Goal: Task Accomplishment & Management: Manage account settings

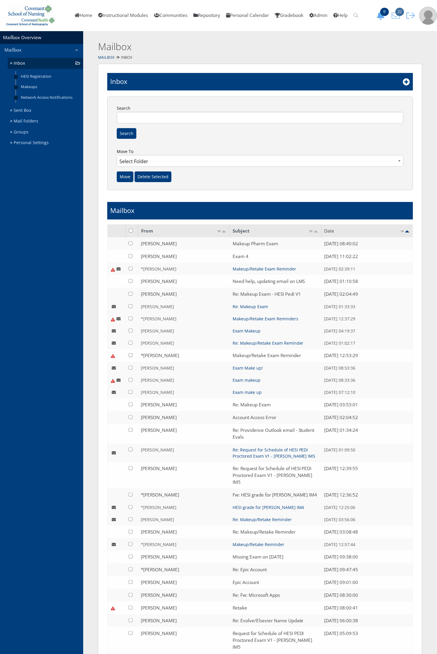
click at [400, 14] on span "22" at bounding box center [399, 12] width 9 height 8
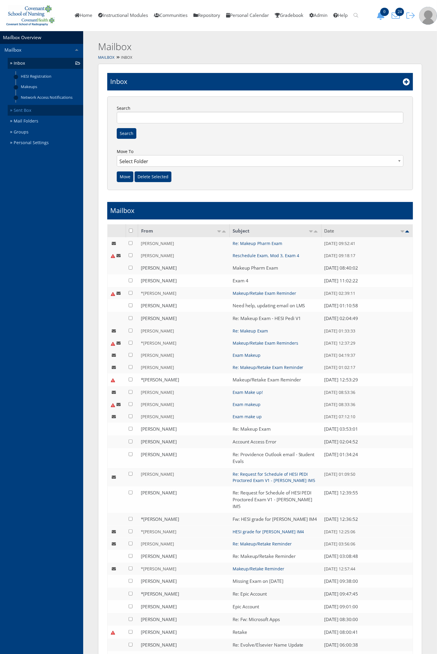
click at [19, 109] on link "Sent Box" at bounding box center [45, 110] width 75 height 11
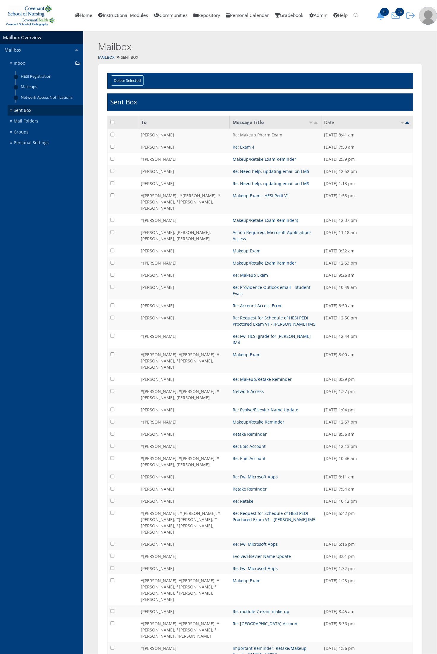
click at [258, 136] on link "Re: Makeup Pharm Exam" at bounding box center [257, 135] width 50 height 6
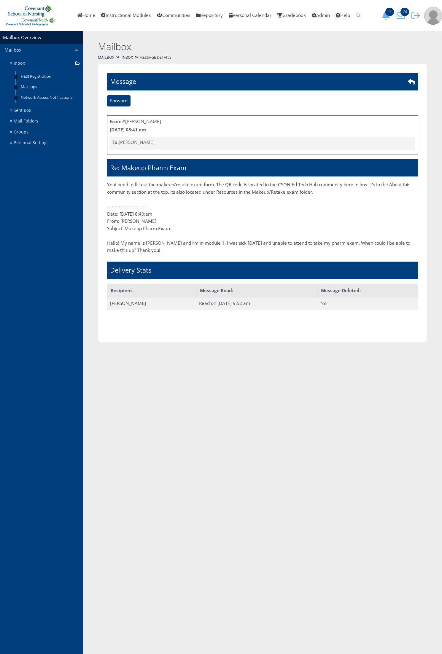
drag, startPoint x: 321, startPoint y: 192, endPoint x: 108, endPoint y: 183, distance: 213.5
click at [108, 183] on p "Youi need to fill out the makeup/retake exam form. The QR code is located in th…" at bounding box center [262, 188] width 311 height 15
copy p "Youi need to fill out the makeup/retake exam form. The QR code is located in th…"
click at [30, 61] on link "Inbox" at bounding box center [45, 63] width 75 height 11
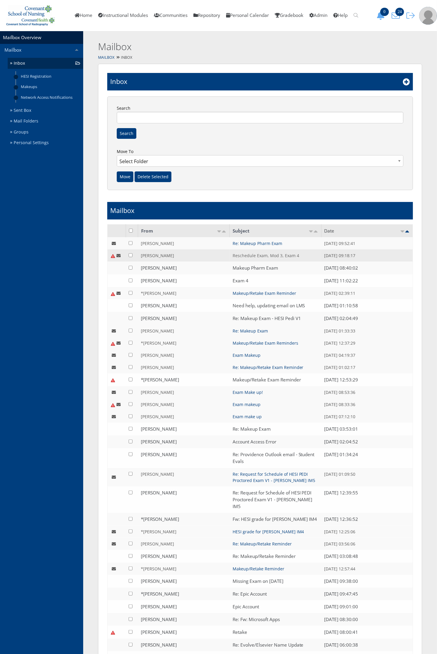
click at [261, 255] on link "Reschedule Exam, Mod 3, Exam 4" at bounding box center [265, 256] width 66 height 6
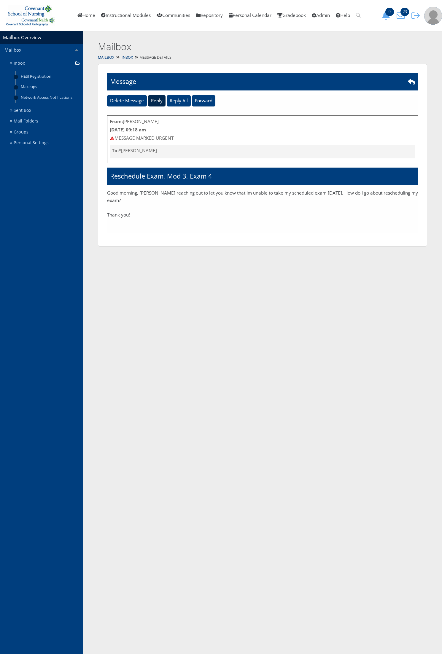
click at [161, 102] on input "Reply" at bounding box center [157, 100] width 18 height 11
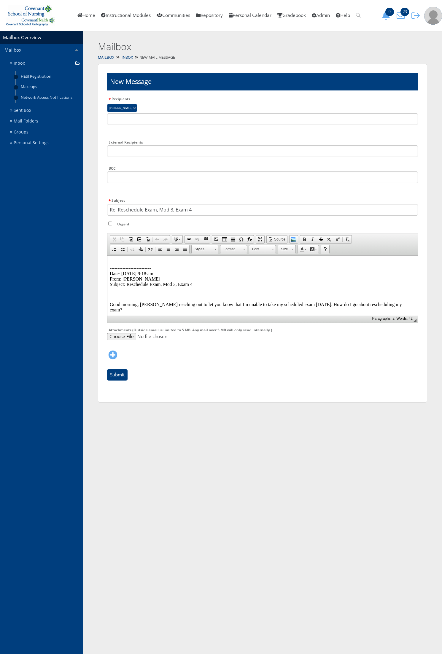
click at [115, 260] on p "-------------------------- Date: 09/29/2025 9:18:am From: Jordan Aguirre Subjec…" at bounding box center [263, 273] width 306 height 27
paste body
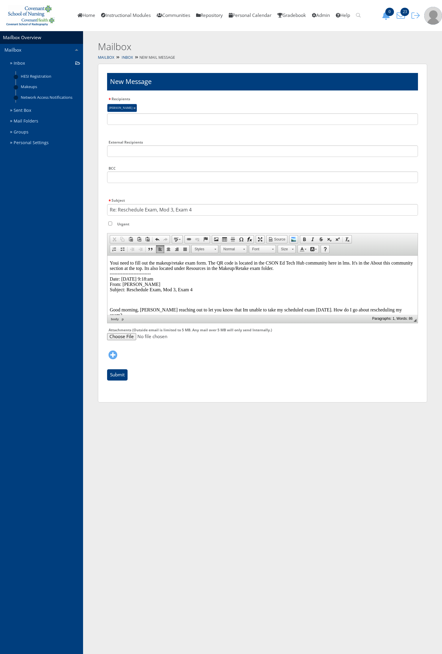
click at [119, 263] on p "Youi need to fill out the makeup/retake exam form. The QR code is located in th…" at bounding box center [263, 276] width 306 height 32
click at [311, 270] on p "You need to fill out the makeup/retake exam form. The QR code is located in the…" at bounding box center [263, 276] width 306 height 32
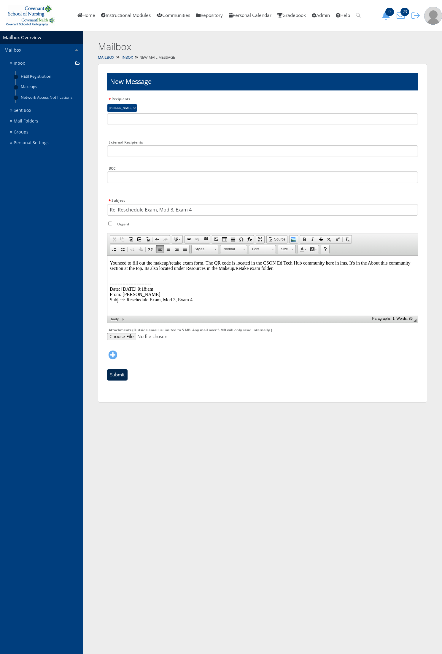
click at [117, 377] on input "Submit" at bounding box center [117, 374] width 20 height 11
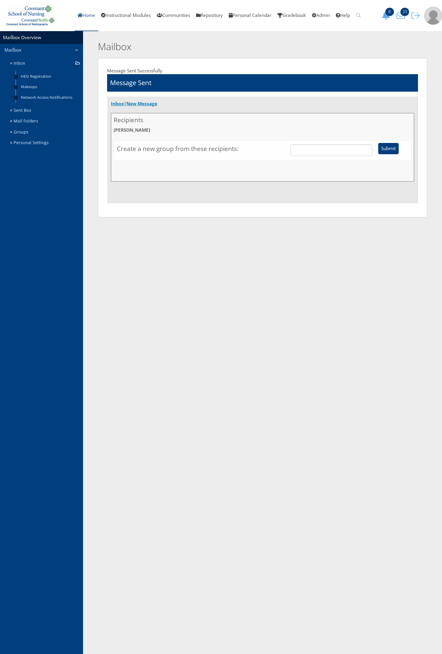
click at [82, 23] on link "Home" at bounding box center [86, 15] width 24 height 31
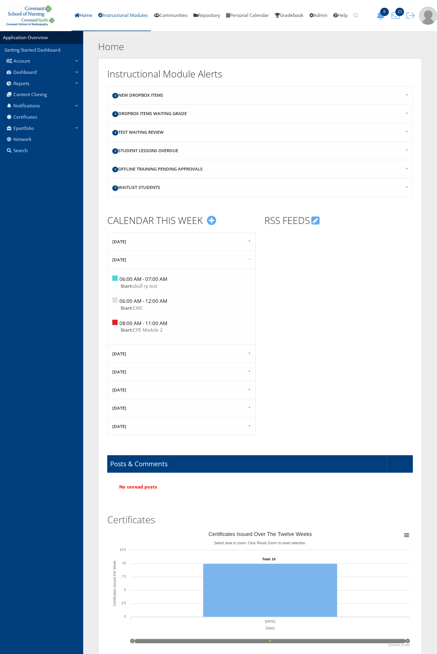
click at [109, 17] on link "Instructional Modules" at bounding box center [122, 15] width 55 height 31
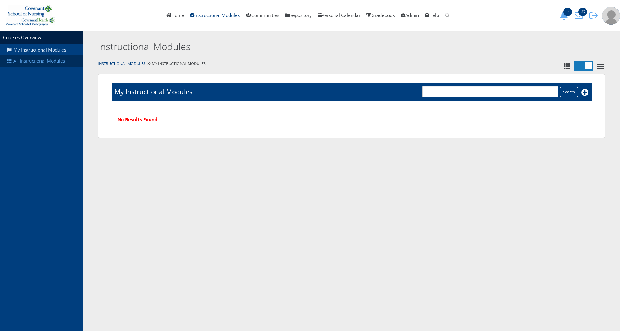
click at [42, 62] on link "All Instructional Modules" at bounding box center [41, 60] width 83 height 11
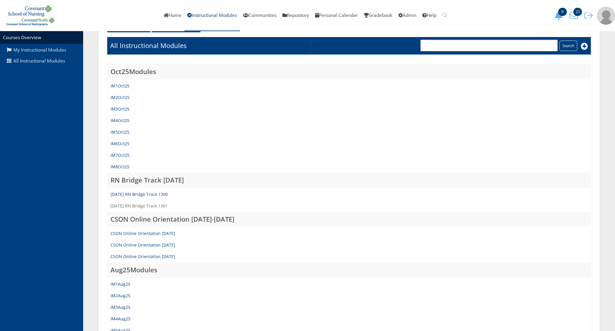
scroll to position [111, 0]
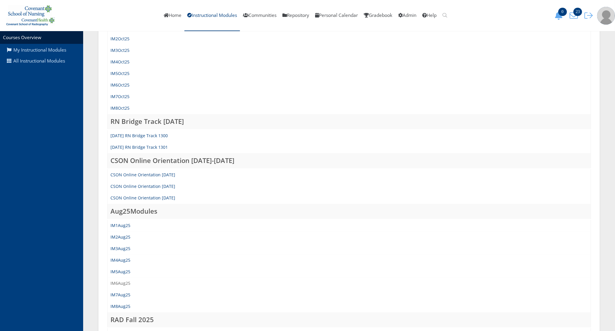
click at [125, 282] on link "IM6Aug25" at bounding box center [120, 284] width 20 height 6
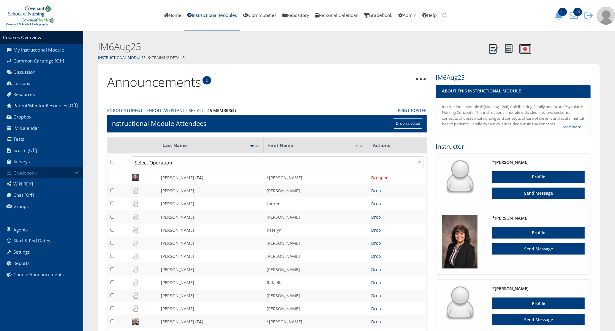
click at [58, 169] on link "Gradebook" at bounding box center [41, 172] width 83 height 11
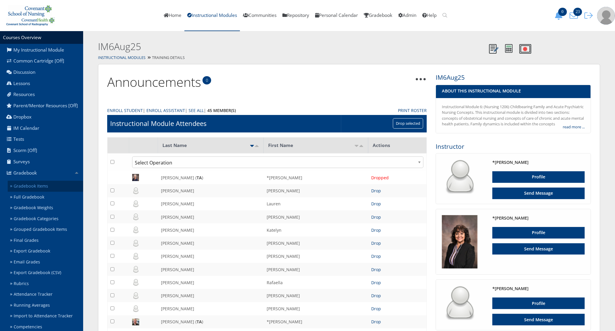
click at [53, 188] on link "Gradebook Items" at bounding box center [45, 186] width 75 height 11
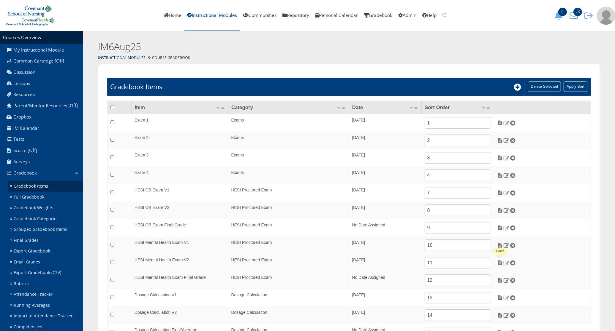
click at [499, 263] on img at bounding box center [500, 263] width 6 height 5
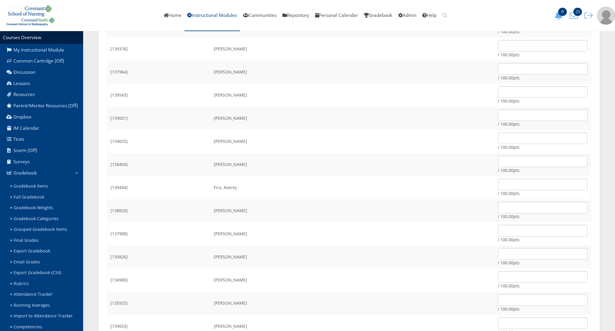
scroll to position [185, 0]
click at [498, 136] on input "text" at bounding box center [543, 138] width 90 height 12
type input "100"
click at [498, 164] on input "text" at bounding box center [543, 161] width 90 height 12
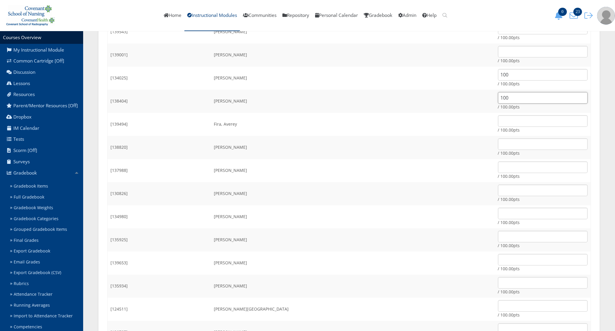
scroll to position [260, 0]
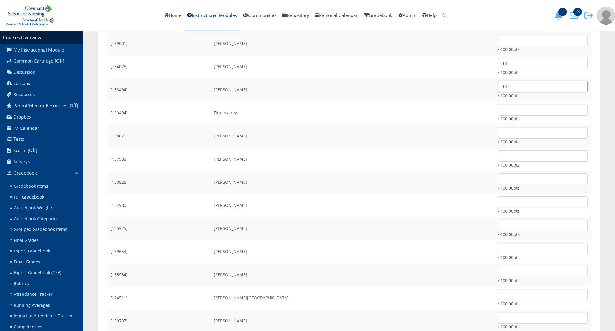
type input "100"
click at [498, 179] on input "text" at bounding box center [543, 180] width 90 height 12
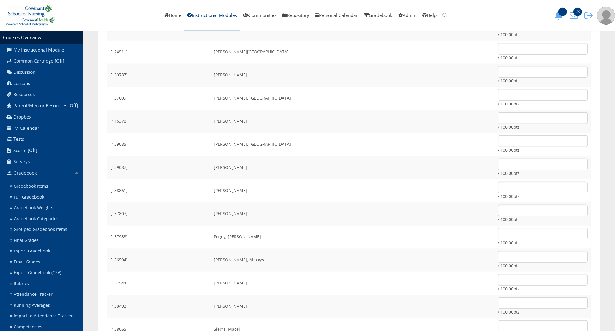
scroll to position [519, 0]
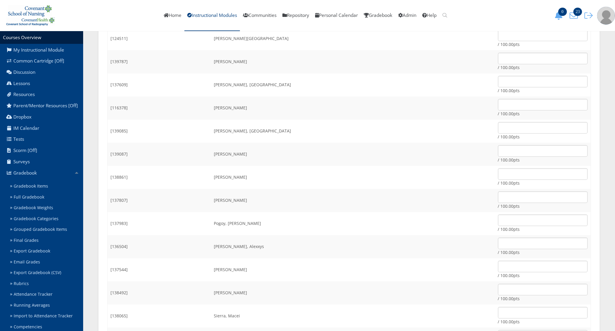
type input "100"
click at [498, 174] on input "text" at bounding box center [543, 175] width 90 height 12
type input "100"
click at [373, 209] on td "Nguyen, Peter" at bounding box center [353, 200] width 284 height 23
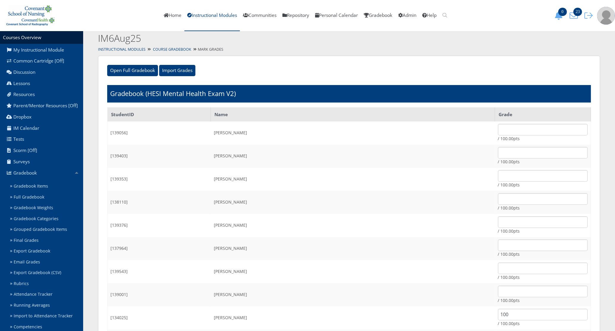
scroll to position [0, 0]
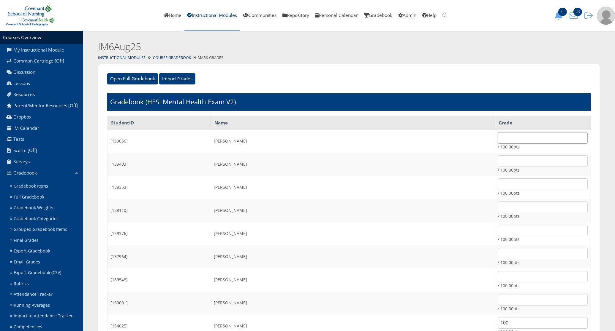
click at [498, 138] on input "text" at bounding box center [543, 138] width 90 height 12
type input "100"
click at [498, 162] on input "text" at bounding box center [543, 161] width 90 height 12
click at [498, 160] on input "text" at bounding box center [543, 161] width 90 height 12
type input "60.57"
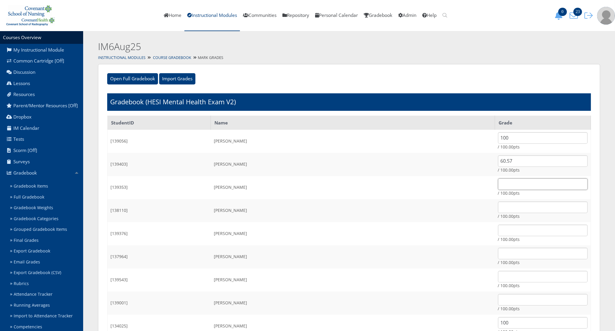
click at [498, 184] on input "text" at bounding box center [543, 185] width 90 height 12
click at [498, 186] on input "text" at bounding box center [543, 185] width 90 height 12
type input "100"
click at [498, 204] on input "text" at bounding box center [543, 208] width 90 height 12
click at [498, 229] on input "text" at bounding box center [543, 231] width 90 height 12
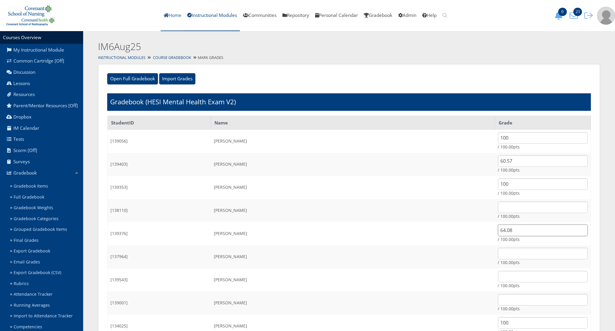
type input "64.08"
click at [169, 12] on link "Home" at bounding box center [173, 15] width 24 height 31
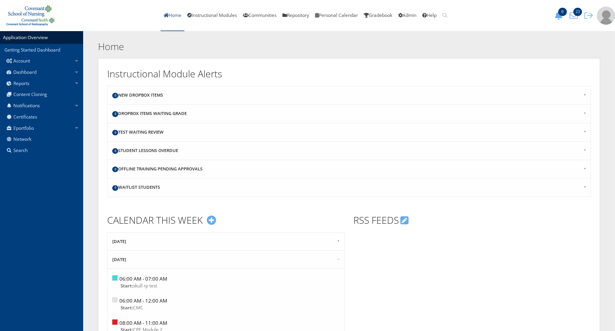
click at [166, 15] on link "Home" at bounding box center [173, 15] width 24 height 31
drag, startPoint x: 170, startPoint y: 14, endPoint x: 164, endPoint y: 26, distance: 13.4
click at [170, 14] on link "Home" at bounding box center [173, 15] width 24 height 31
drag, startPoint x: 405, startPoint y: 15, endPoint x: 355, endPoint y: 28, distance: 51.3
click at [402, 15] on icon at bounding box center [400, 15] width 4 height 4
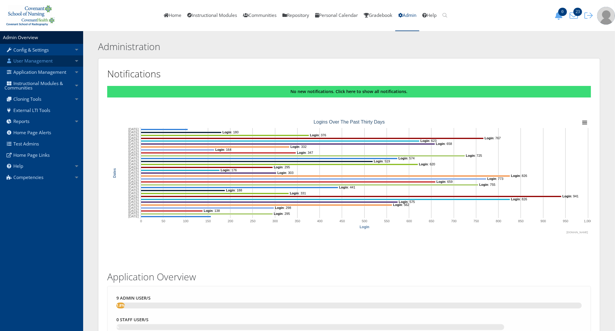
click at [63, 63] on link "User Management" at bounding box center [41, 60] width 83 height 11
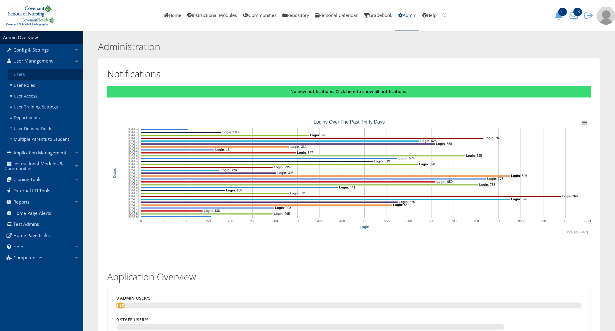
click at [56, 79] on link "Users" at bounding box center [45, 74] width 75 height 11
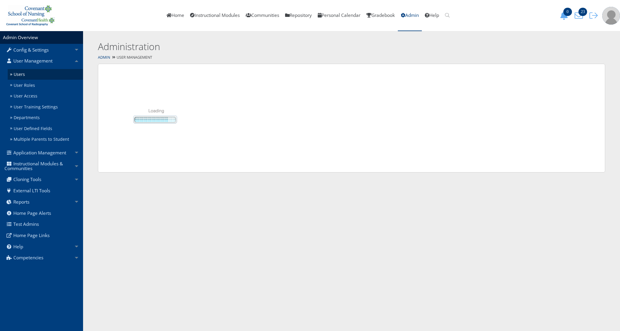
select select "50"
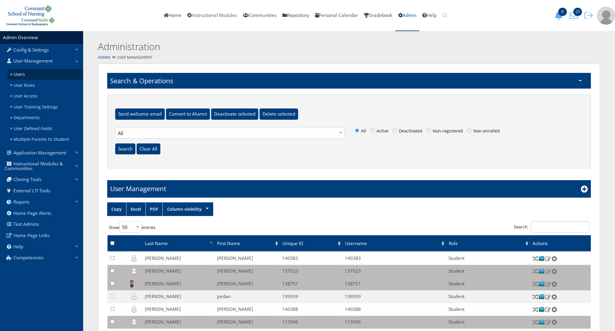
drag, startPoint x: 198, startPoint y: 18, endPoint x: 139, endPoint y: 57, distance: 70.9
click at [198, 18] on link "Instructional Modules" at bounding box center [211, 15] width 55 height 31
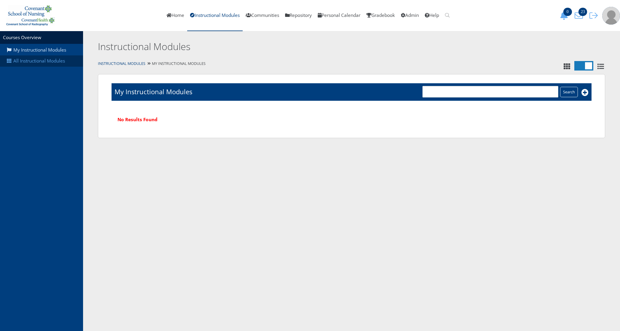
click at [47, 63] on link "All Instructional Modules" at bounding box center [41, 60] width 83 height 11
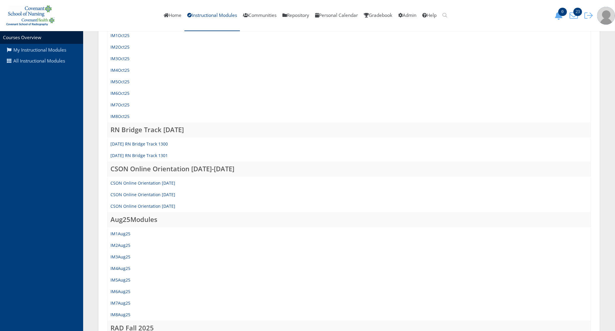
scroll to position [185, 0]
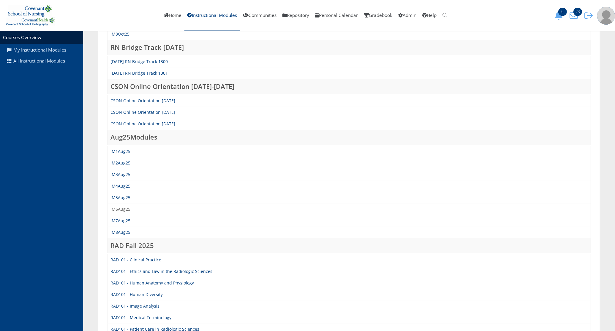
click at [122, 207] on link "IM6Aug25" at bounding box center [120, 210] width 20 height 6
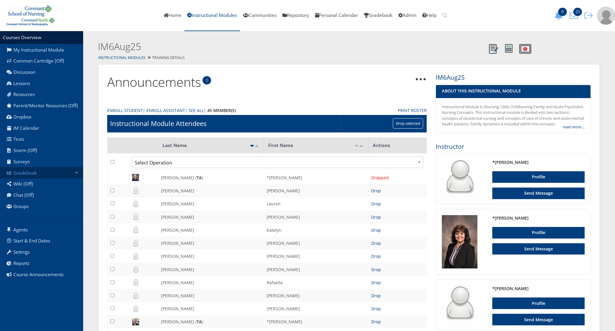
click at [76, 177] on link "Gradebook" at bounding box center [41, 172] width 83 height 11
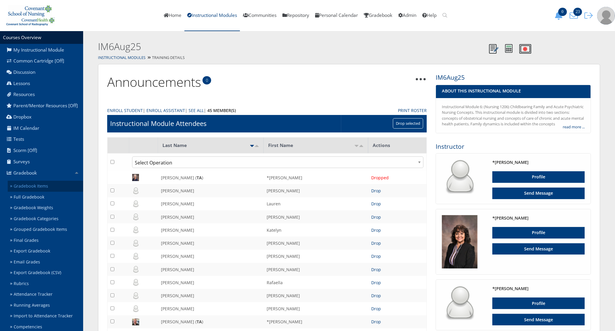
click at [60, 189] on link "Gradebook Items" at bounding box center [45, 186] width 75 height 11
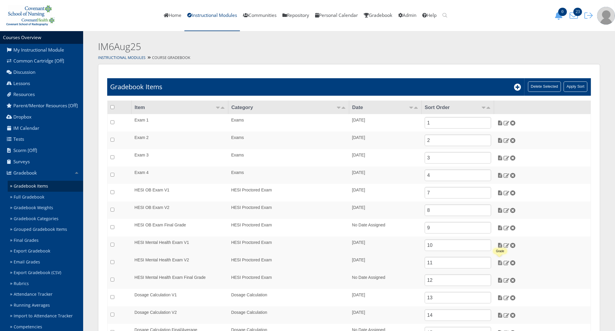
click at [498, 264] on img at bounding box center [500, 263] width 6 height 5
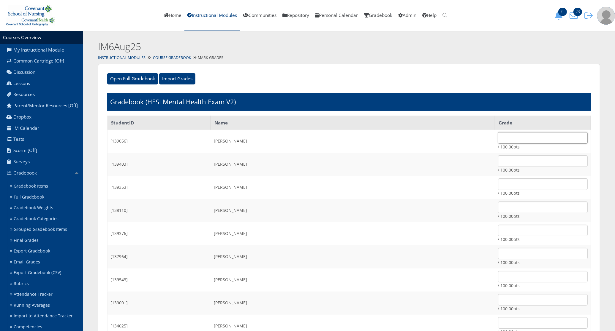
click at [498, 142] on input "text" at bounding box center [543, 138] width 90 height 12
type input "100"
click at [498, 162] on input "text" at bounding box center [543, 161] width 90 height 12
type input "60.57"
click at [498, 183] on input "text" at bounding box center [543, 185] width 90 height 12
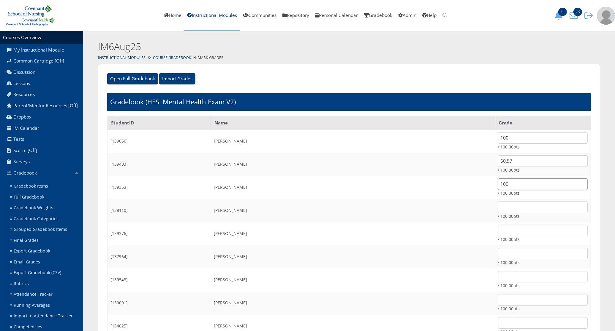
type input "100"
click at [498, 232] on input "text" at bounding box center [543, 231] width 90 height 12
type input "64.08"
click at [498, 256] on input "text" at bounding box center [543, 254] width 90 height 12
click at [498, 274] on input "text" at bounding box center [543, 277] width 90 height 12
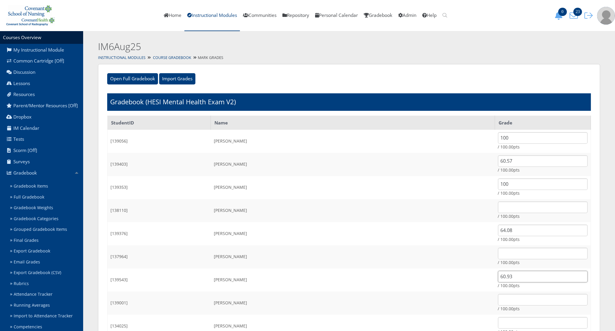
type input "60.93"
click at [366, 267] on td "[PERSON_NAME]" at bounding box center [353, 257] width 284 height 23
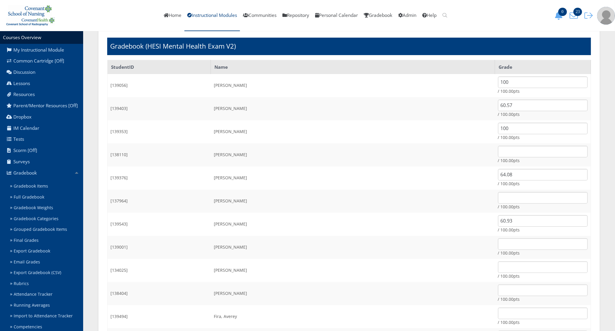
scroll to position [74, 0]
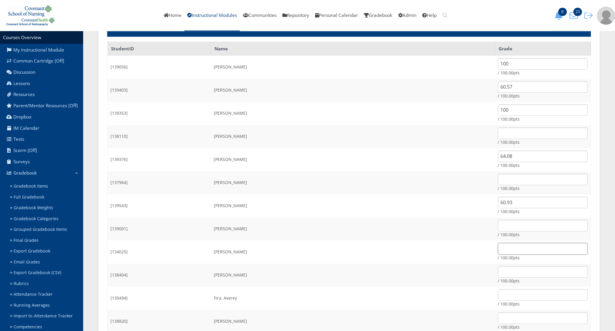
click at [498, 249] on input "text" at bounding box center [543, 249] width 90 height 12
type input "100"
click at [498, 266] on input "text" at bounding box center [543, 272] width 90 height 12
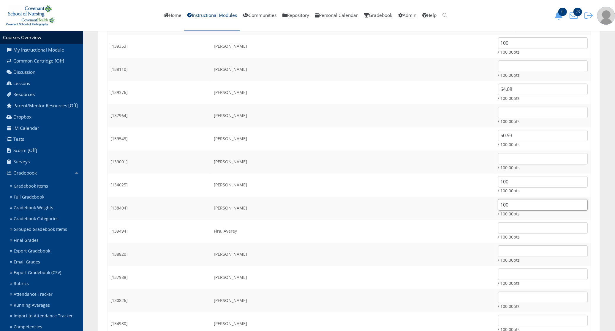
scroll to position [148, 0]
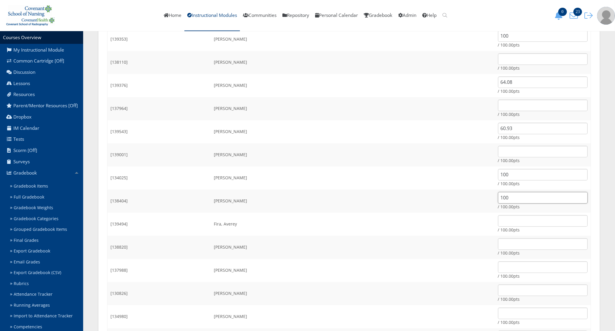
type input "100"
click at [498, 288] on input "text" at bounding box center [543, 291] width 90 height 12
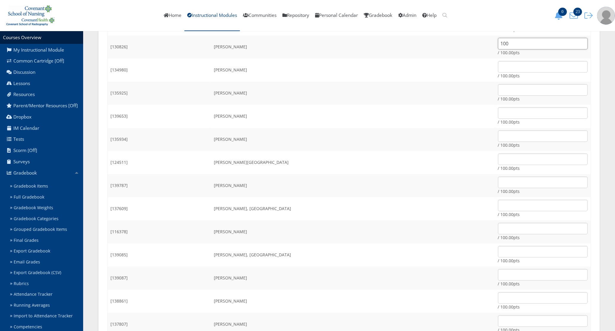
scroll to position [482, 0]
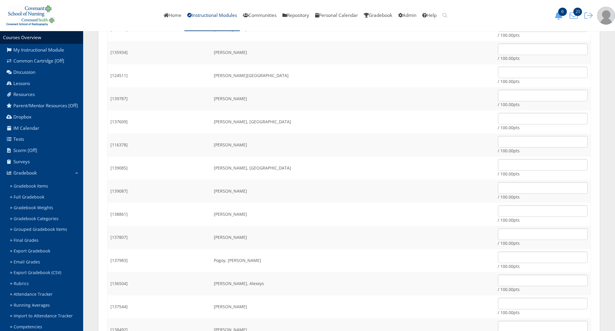
type input "100"
click at [501, 209] on input "text" at bounding box center [543, 212] width 90 height 12
type input "100"
click at [366, 216] on td "Miller, Amanda" at bounding box center [353, 214] width 284 height 23
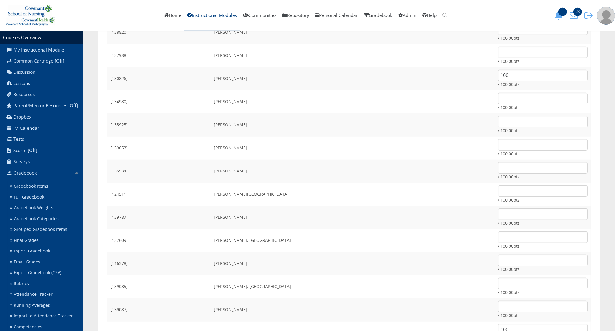
scroll to position [260, 0]
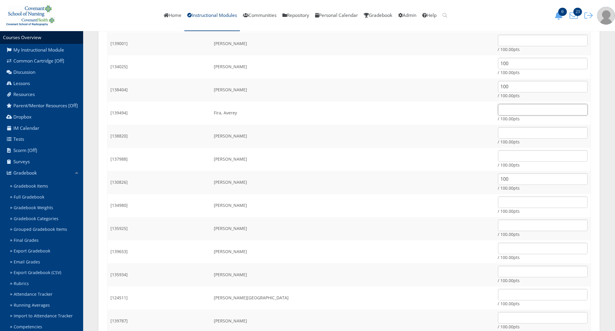
click at [498, 112] on input "text" at bounding box center [543, 110] width 90 height 12
type input "59.76"
click at [434, 138] on td "Flores, Bridget" at bounding box center [353, 136] width 284 height 23
click at [498, 158] on input "text" at bounding box center [543, 156] width 90 height 12
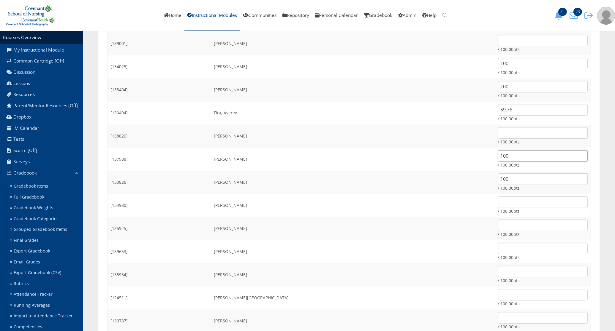
type input "100"
click at [335, 254] on td "Gonzalez, Jailene" at bounding box center [353, 252] width 284 height 23
click at [500, 198] on input "text" at bounding box center [543, 203] width 90 height 12
type input "75.51"
click at [498, 224] on input "text" at bounding box center [543, 226] width 90 height 12
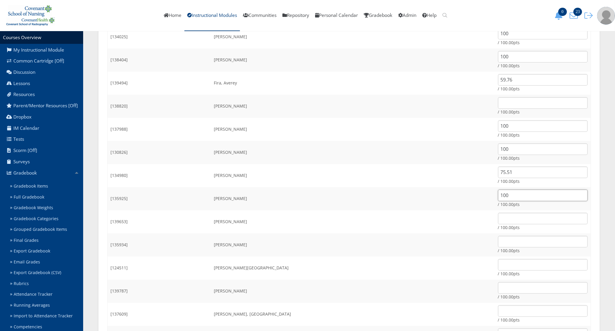
scroll to position [334, 0]
type input "100"
click at [498, 174] on input "text" at bounding box center [543, 175] width 90 height 12
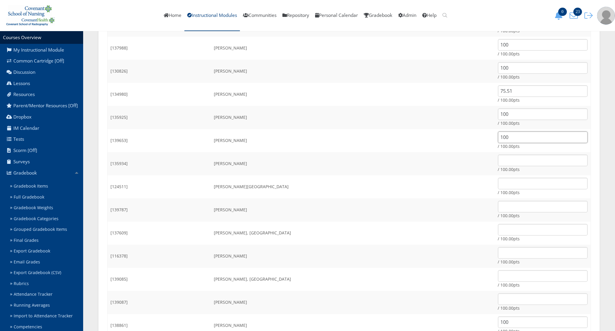
type input "100"
click at [498, 161] on input "text" at bounding box center [543, 161] width 90 height 12
type input "72.90"
click at [498, 181] on input "text" at bounding box center [543, 184] width 90 height 12
type input "58.14"
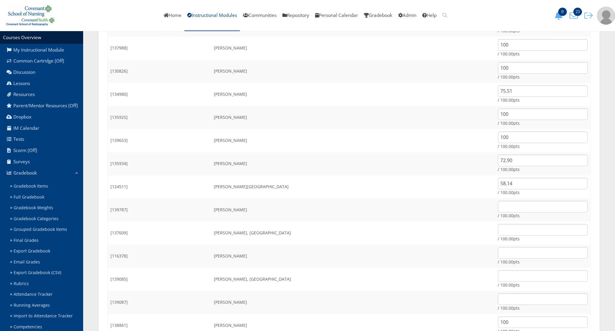
click at [343, 218] on td "Haron, Ameer" at bounding box center [353, 210] width 284 height 23
click at [498, 206] on input "text" at bounding box center [543, 207] width 90 height 12
type input "73.98"
click at [363, 258] on td "Jimenez, Cassaundra" at bounding box center [353, 256] width 284 height 23
click at [498, 232] on input "text" at bounding box center [543, 230] width 90 height 12
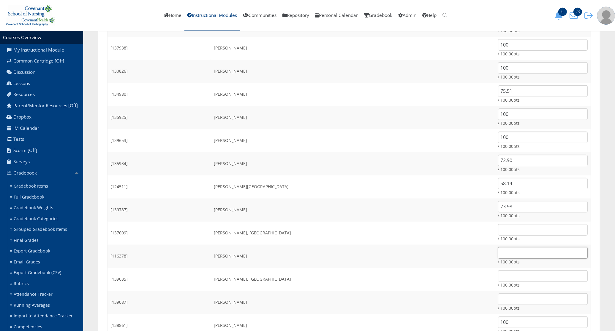
click at [498, 255] on input "text" at bounding box center [543, 253] width 90 height 12
type input "68.31"
click at [374, 262] on td "Jimenez, Cassaundra" at bounding box center [353, 256] width 284 height 23
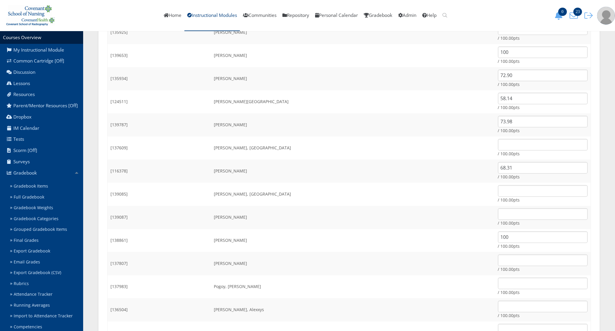
scroll to position [482, 0]
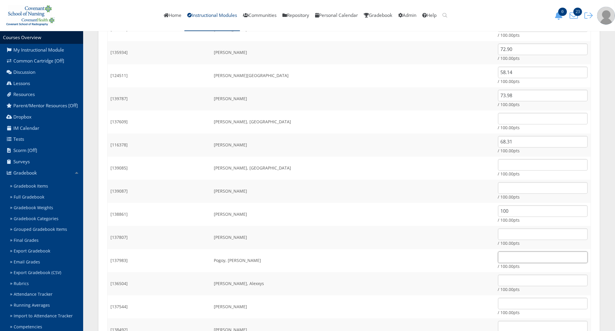
click at [498, 256] on input "text" at bounding box center [543, 258] width 90 height 12
type input "70.29"
click at [358, 251] on td "Pogoy, Juliana Adams" at bounding box center [353, 261] width 284 height 23
click at [498, 281] on input "text" at bounding box center [543, 281] width 90 height 12
type input "67.68"
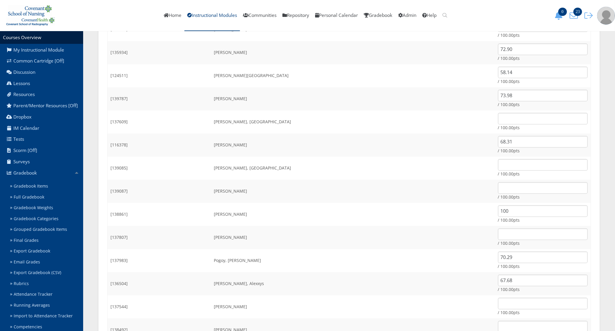
click at [408, 303] on td "Rodriguez, Cynthia" at bounding box center [353, 307] width 284 height 23
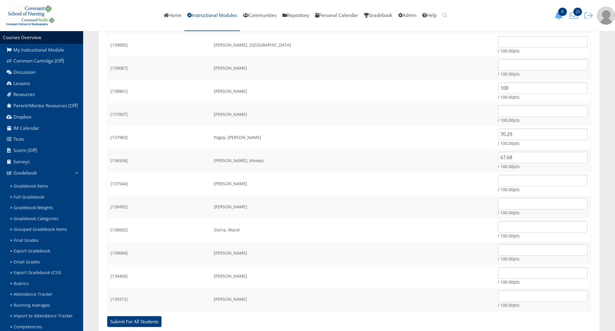
scroll to position [623, 0]
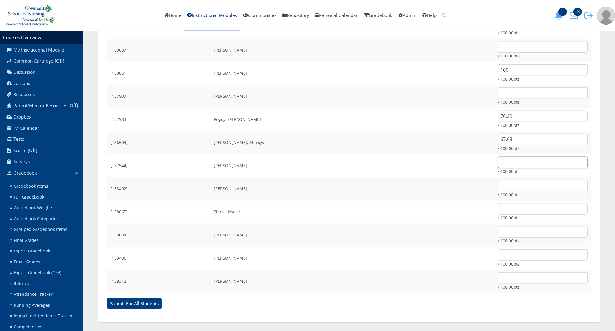
click at [498, 160] on input "text" at bounding box center [543, 163] width 90 height 12
type input "75.87"
click at [361, 212] on td "Sierra, Macei" at bounding box center [353, 212] width 284 height 23
click at [498, 180] on input "text" at bounding box center [543, 186] width 90 height 12
type input "100"
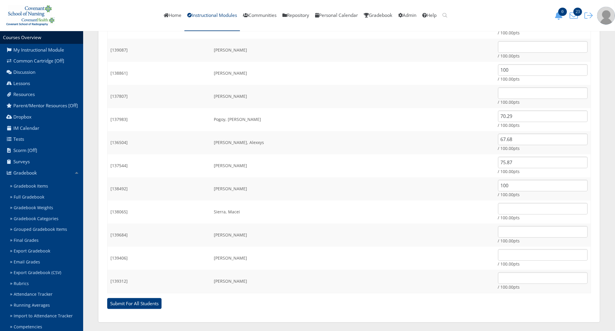
click at [375, 213] on td "Sierra, Macei" at bounding box center [353, 212] width 284 height 23
click at [498, 234] on input "text" at bounding box center [543, 232] width 90 height 12
type input "57.24"
click at [352, 266] on td "Swinburn, Reagan" at bounding box center [353, 258] width 284 height 23
click at [498, 255] on input "text" at bounding box center [543, 256] width 90 height 12
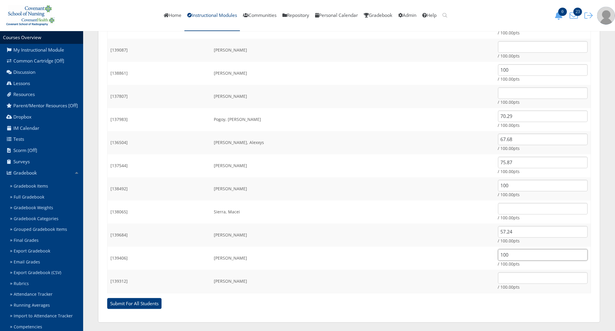
type input "100"
click at [508, 279] on input "text" at bounding box center [543, 279] width 90 height 12
type input "57.87"
click at [107, 299] on input "Submit For All Students" at bounding box center [134, 304] width 54 height 11
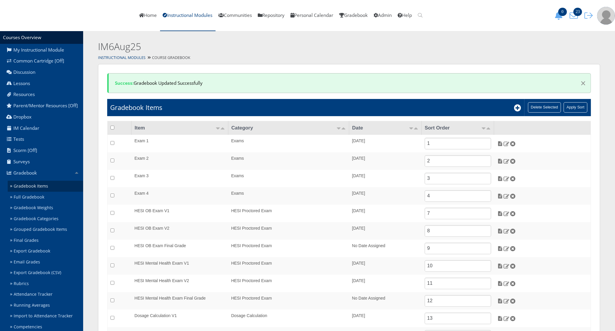
click at [50, 191] on link "Gradebook Items" at bounding box center [45, 186] width 75 height 11
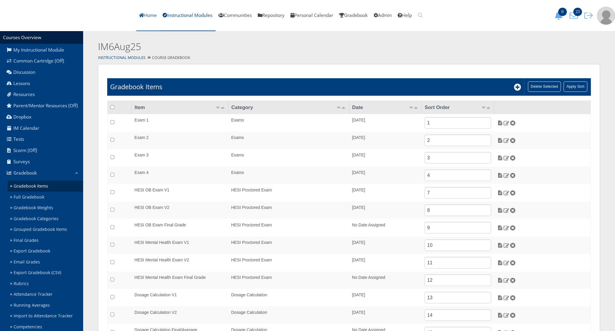
click at [160, 18] on link "Home" at bounding box center [148, 15] width 24 height 31
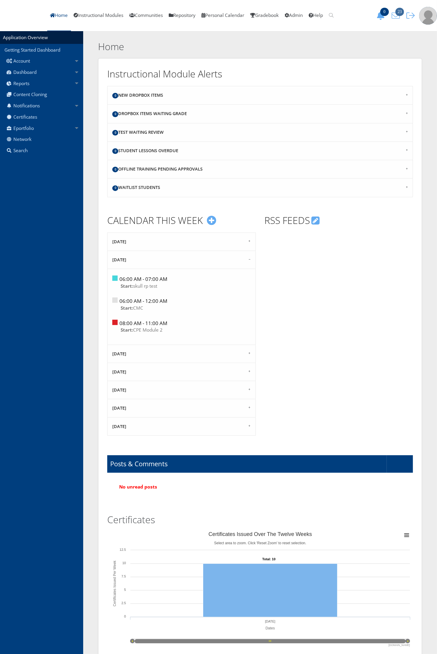
click at [395, 15] on icon "23" at bounding box center [395, 16] width 12 height 8
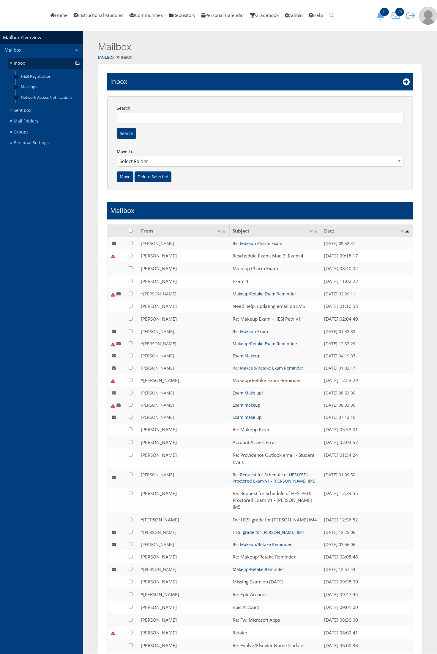
click at [200, 351] on td "[PERSON_NAME]" at bounding box center [183, 356] width 91 height 12
click at [405, 83] on icon at bounding box center [405, 81] width 7 height 7
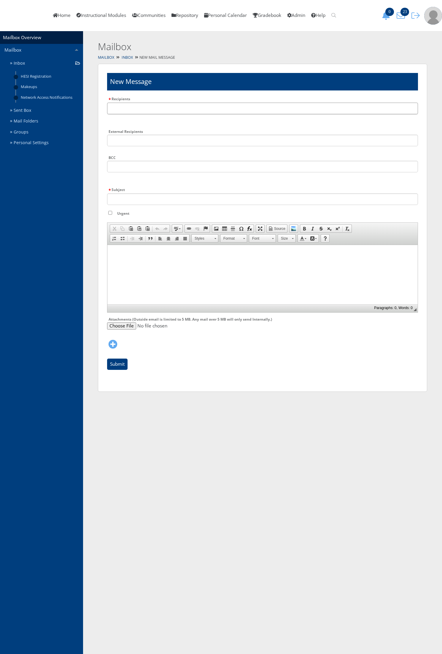
click at [140, 108] on input "text" at bounding box center [262, 109] width 311 height 12
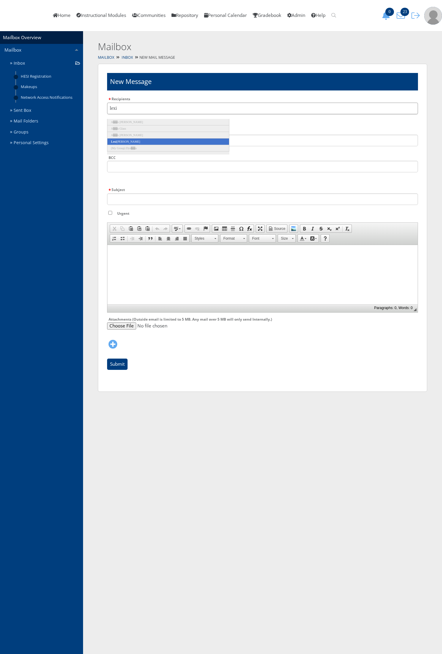
type input "lexi"
click at [137, 141] on li "Lexi Morgan" at bounding box center [168, 142] width 122 height 7
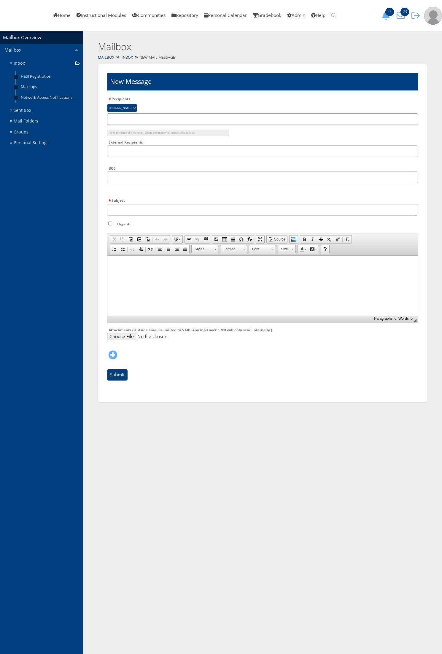
click at [134, 118] on input "text" at bounding box center [262, 119] width 311 height 12
type input "blake"
click at [138, 131] on li "* Blake McNeill" at bounding box center [168, 133] width 122 height 7
type input "julie"
click at [139, 137] on li "* Julie Wolfe" at bounding box center [168, 139] width 122 height 7
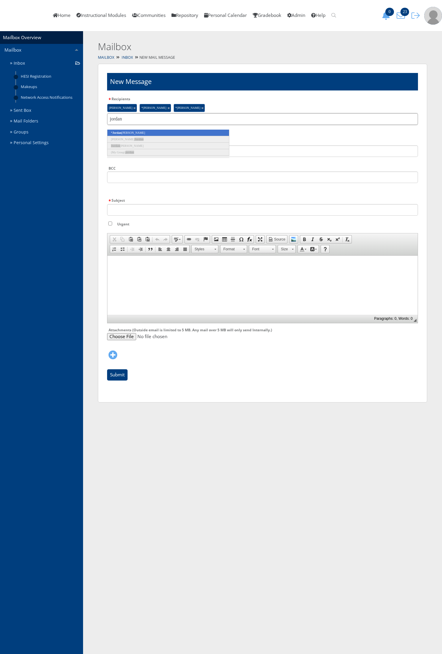
type input "jordan"
click at [138, 134] on li "* Jordan Severs" at bounding box center [168, 133] width 122 height 7
type input "laik"
click at [138, 134] on li "* Laik en Brazil" at bounding box center [168, 133] width 122 height 7
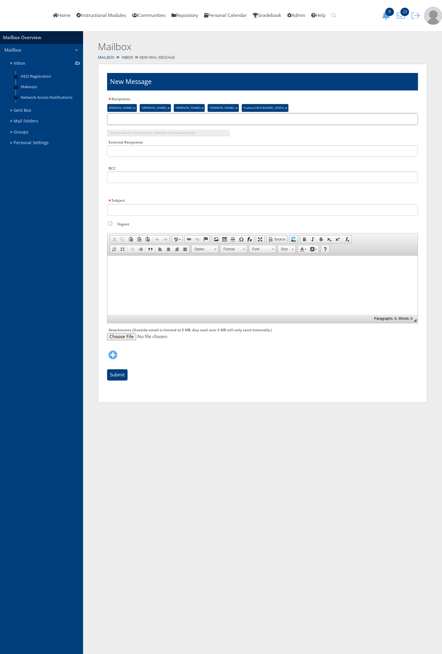
click at [196, 122] on input "text" at bounding box center [262, 119] width 311 height 12
type input "ivy"
click at [187, 140] on li "Courtney Ivy" at bounding box center [168, 139] width 122 height 7
click at [142, 212] on input "Subject" at bounding box center [262, 210] width 311 height 12
type input "Makeup Exam"
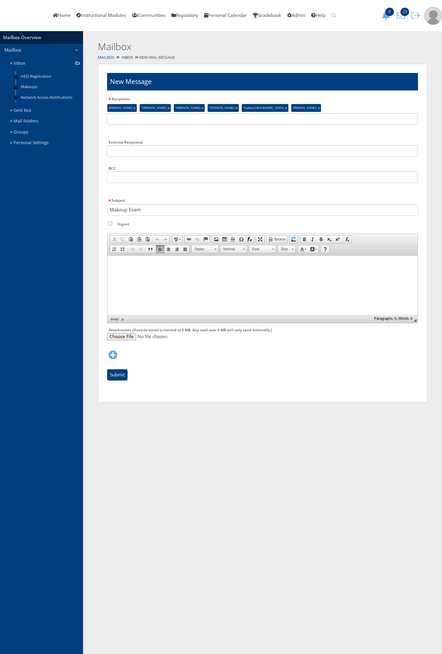
click at [127, 270] on html at bounding box center [262, 262] width 310 height 15
click at [116, 378] on input "Submit" at bounding box center [117, 374] width 20 height 11
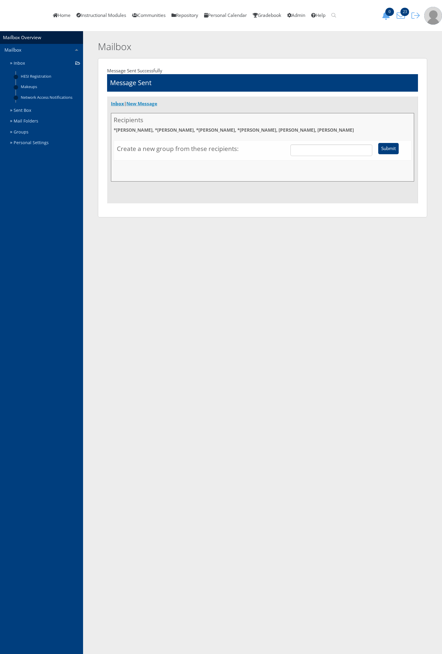
click at [148, 103] on link "New Message" at bounding box center [141, 104] width 31 height 6
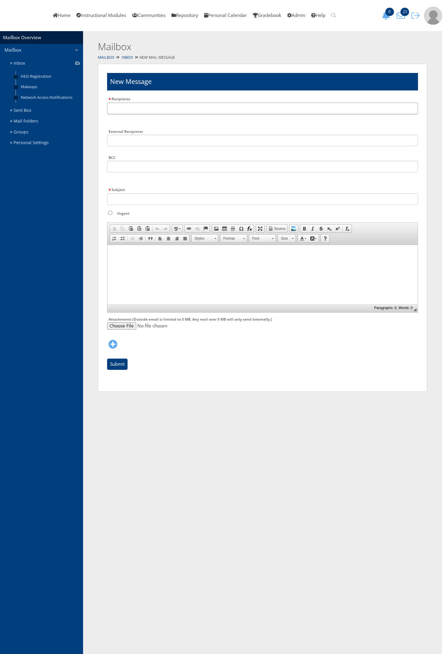
click at [121, 109] on input "text" at bounding box center [262, 109] width 311 height 12
type input "elisa"
click at [123, 120] on li "* Elisa Tienda" at bounding box center [168, 122] width 122 height 7
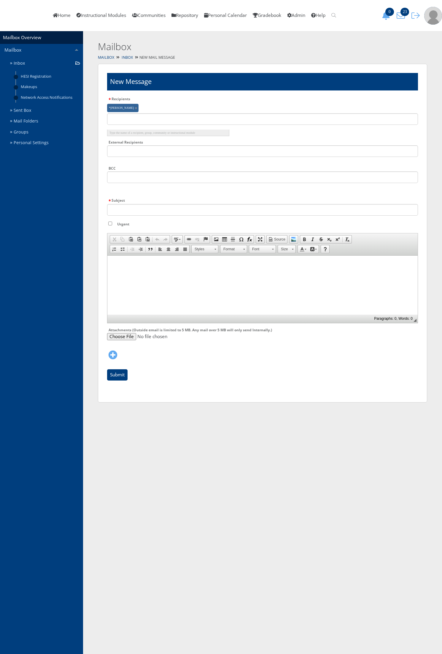
click at [135, 107] on link at bounding box center [136, 108] width 2 height 2
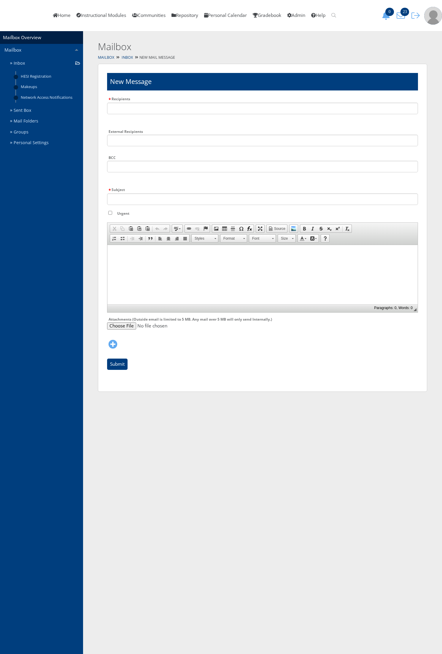
click at [131, 260] on html at bounding box center [262, 252] width 310 height 15
click at [109, 214] on input "Urgent" at bounding box center [110, 213] width 4 height 4
checkbox input "true"
click at [126, 110] on input "text" at bounding box center [262, 109] width 311 height 12
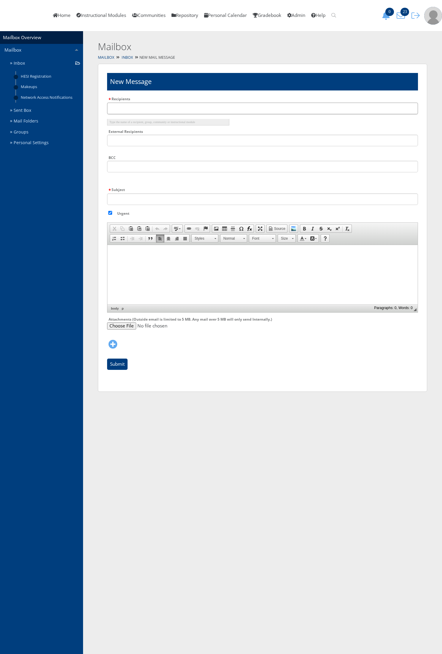
type input "e"
type input "jordan aguirre"
click at [120, 196] on input "Subject" at bounding box center [262, 199] width 311 height 12
type input "Makeup Exam"
click at [110, 211] on input "Urgent" at bounding box center [110, 213] width 4 height 4
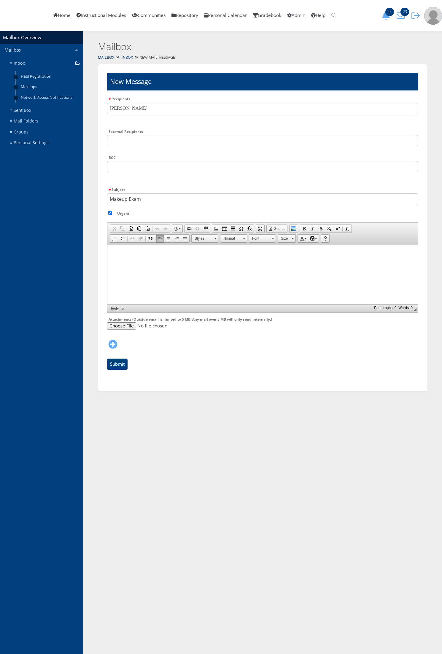
checkbox input "false"
click at [126, 260] on html at bounding box center [262, 252] width 310 height 15
click at [98, 75] on div "New Message Recipients jordan aguirre Type the name of a recipient, group, comm…" at bounding box center [262, 228] width 329 height 328
click at [103, 208] on div "New Message Recipients jordan aguirre Type the name of a recipient, group, comm…" at bounding box center [262, 228] width 329 height 328
click at [132, 258] on html at bounding box center [262, 252] width 310 height 15
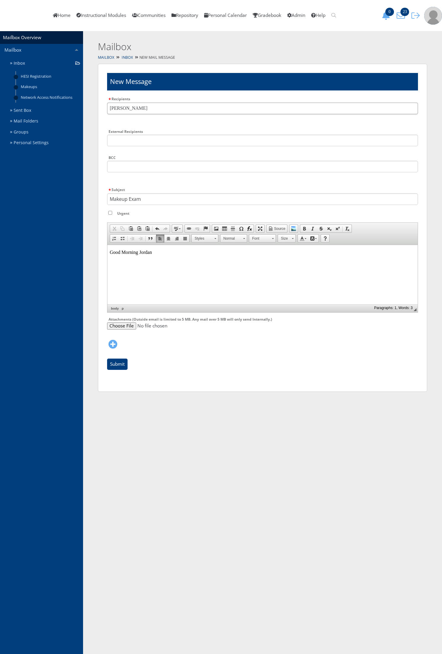
click at [153, 114] on input "jordan aguirre" at bounding box center [262, 109] width 311 height 12
click at [153, 106] on input "jordan aguirre" at bounding box center [262, 109] width 311 height 12
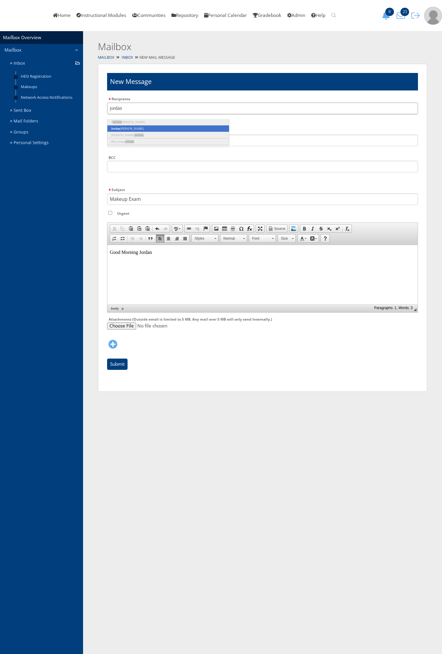
type input "jordan"
click at [153, 127] on li "Jordan Aguirre" at bounding box center [168, 129] width 122 height 7
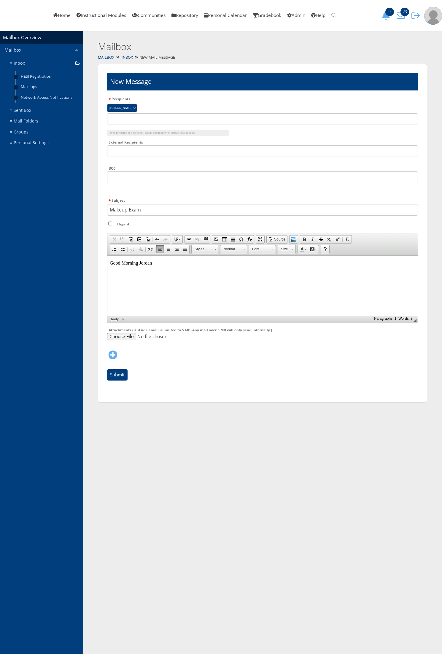
click at [160, 260] on html "Good Morning Jordan" at bounding box center [262, 262] width 310 height 15
click at [112, 274] on p at bounding box center [263, 272] width 306 height 5
click at [118, 275] on p at bounding box center [263, 272] width 306 height 5
click at [128, 279] on html "Good Morning Jordan G" at bounding box center [262, 267] width 310 height 25
click at [124, 272] on p "G" at bounding box center [263, 272] width 306 height 5
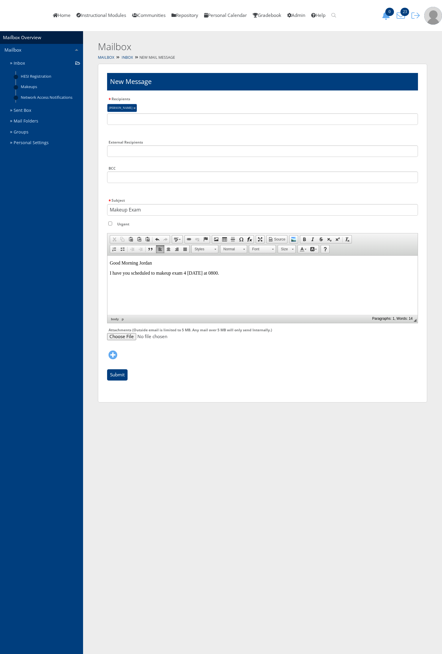
click at [237, 273] on p "I have you scheduled to makeup exam 4 on Wednesday at 0800." at bounding box center [263, 272] width 306 height 5
click at [214, 119] on input "text" at bounding box center [262, 119] width 311 height 12
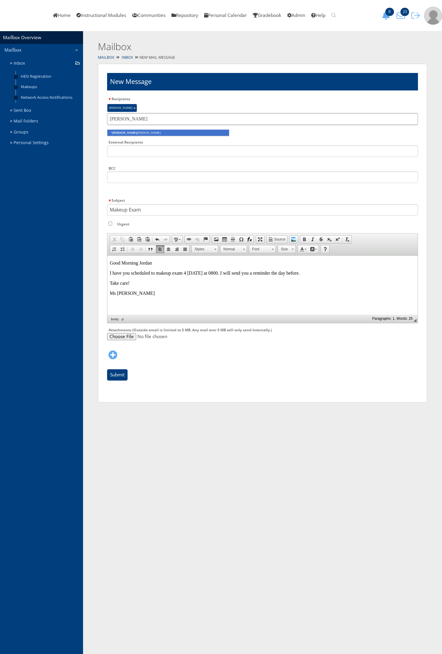
type input "cathy"
click at [217, 133] on li "* Cathy Thomas" at bounding box center [168, 133] width 122 height 7
type input "kelli"
click at [217, 133] on li "* Kelli Duriex" at bounding box center [168, 133] width 122 height 7
type input "angela"
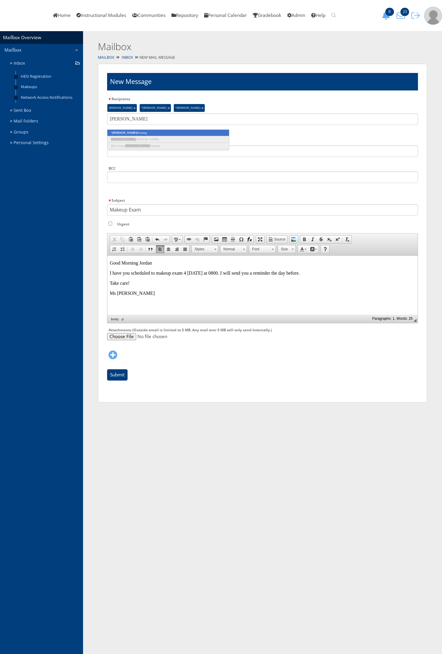
click at [217, 133] on li "* Angela Kensing" at bounding box center [168, 133] width 122 height 7
type input "rachel"
click at [217, 133] on li "* Rachel Crow" at bounding box center [168, 133] width 122 height 7
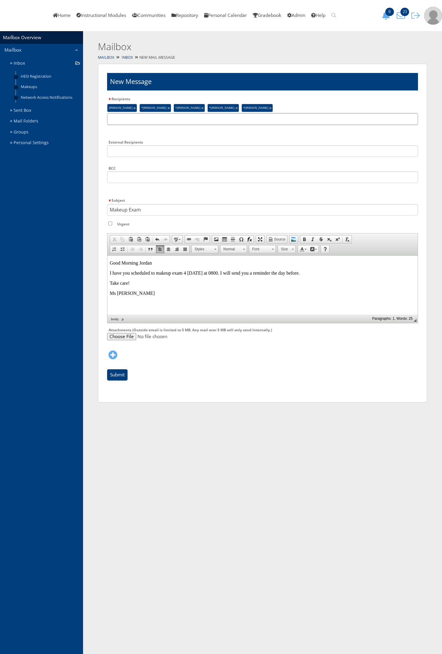
click at [140, 120] on input "text" at bounding box center [262, 119] width 311 height 12
type input "payne"
click at [144, 133] on li "*Brittany Payne" at bounding box center [168, 133] width 122 height 7
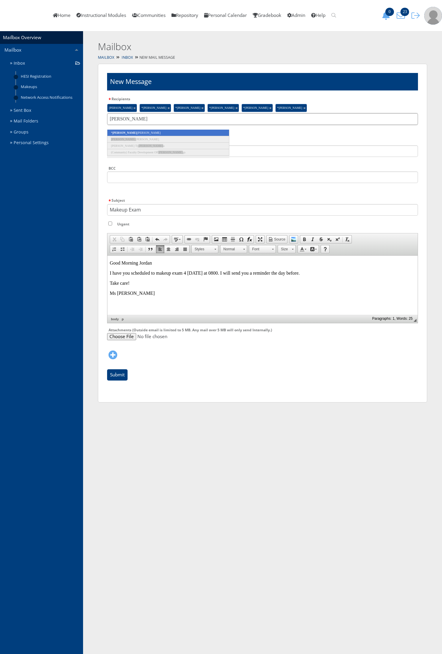
type input "erin"
click at [144, 133] on li "* Erin Whitley" at bounding box center [168, 133] width 122 height 7
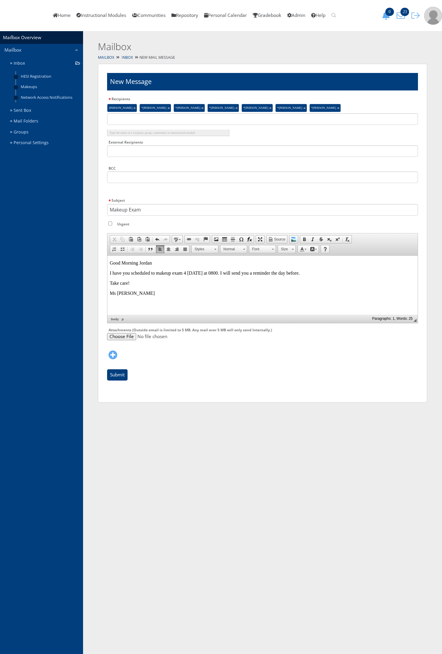
click at [317, 273] on p "I have you scheduled to makeup exam 4 on Wednesday at 0800. I will send you a r…" at bounding box center [263, 272] width 306 height 5
click at [115, 376] on input "Submit" at bounding box center [117, 374] width 20 height 11
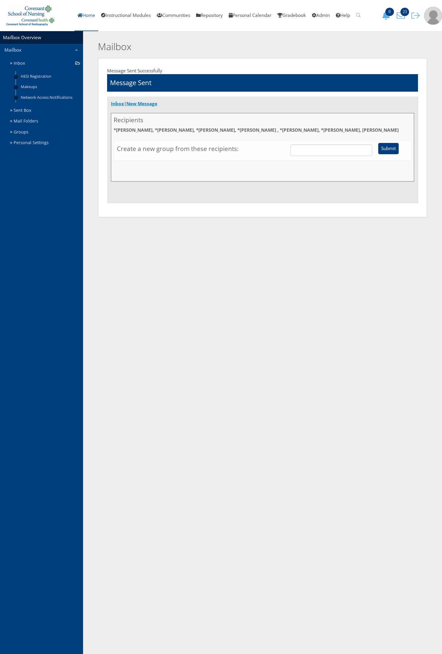
click at [84, 15] on link "Home" at bounding box center [86, 15] width 24 height 31
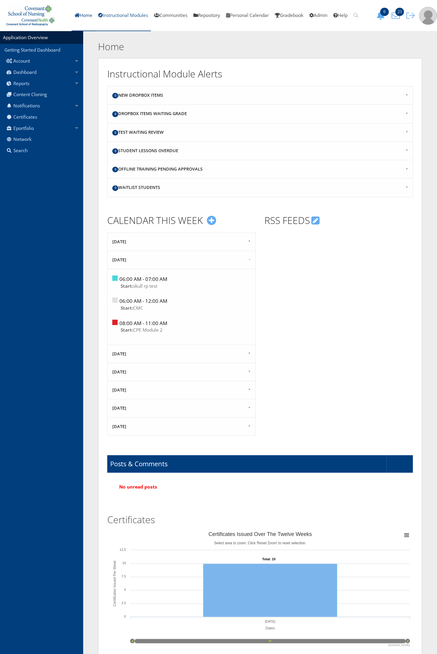
click at [110, 13] on link "Instructional Modules" at bounding box center [122, 15] width 55 height 31
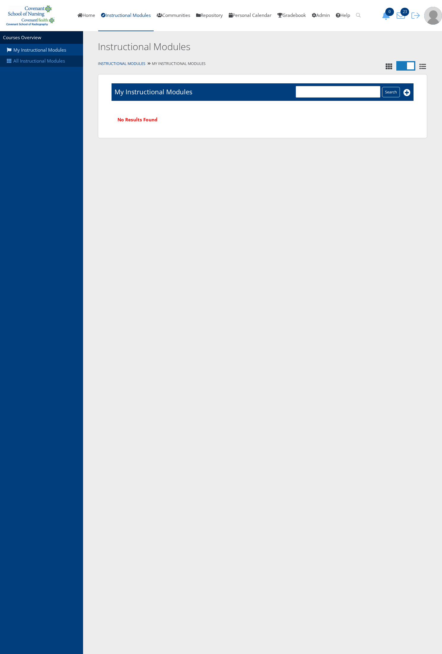
click at [31, 62] on link "All Instructional Modules" at bounding box center [41, 60] width 83 height 11
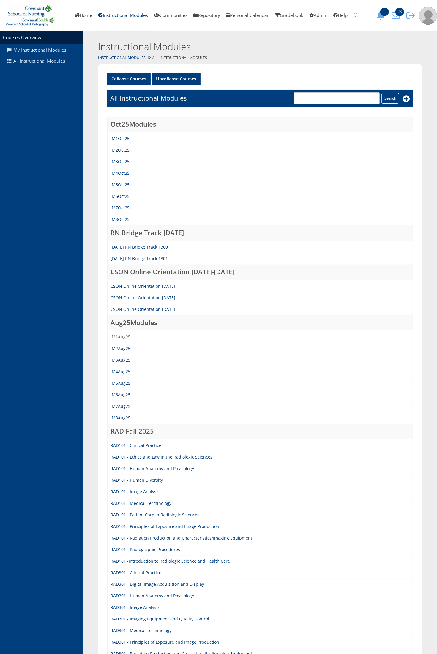
click at [127, 334] on link "IM1Aug25" at bounding box center [120, 337] width 20 height 6
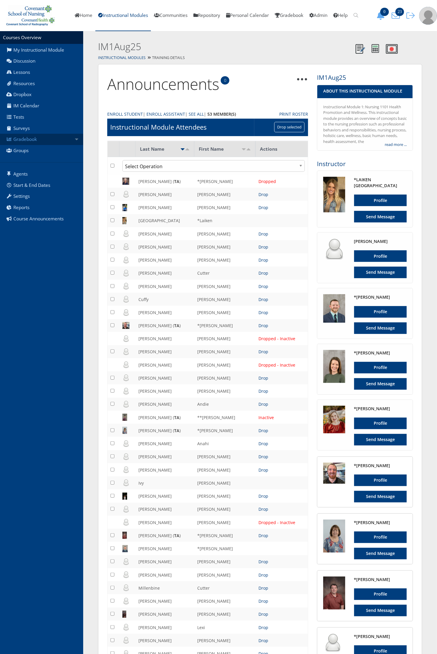
click at [67, 140] on link "Gradebook" at bounding box center [41, 139] width 83 height 11
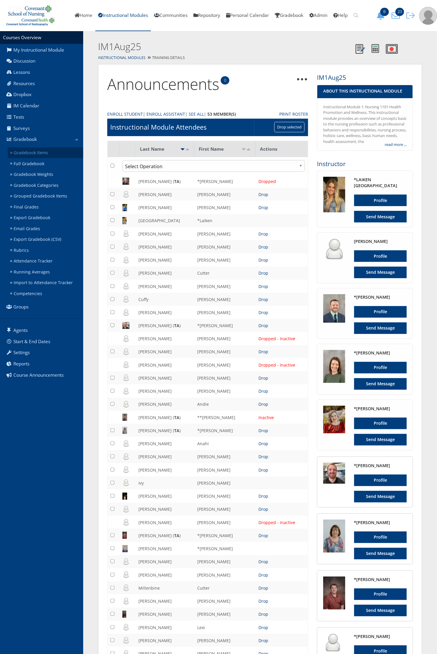
click at [64, 147] on link "Gradebook Items" at bounding box center [45, 152] width 75 height 11
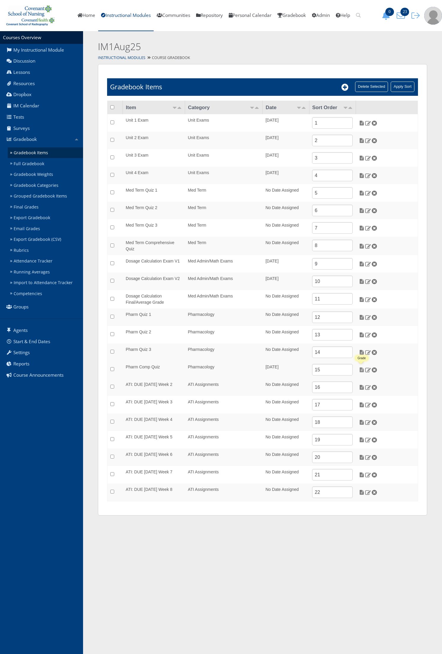
click at [362, 371] on img at bounding box center [362, 369] width 6 height 5
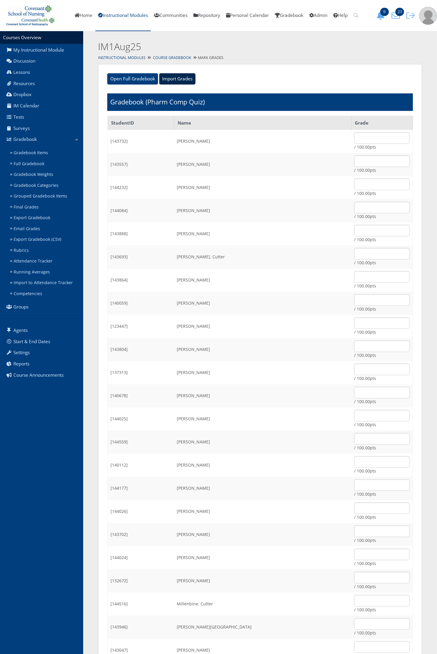
click at [173, 75] on input "Import Grades" at bounding box center [177, 78] width 36 height 11
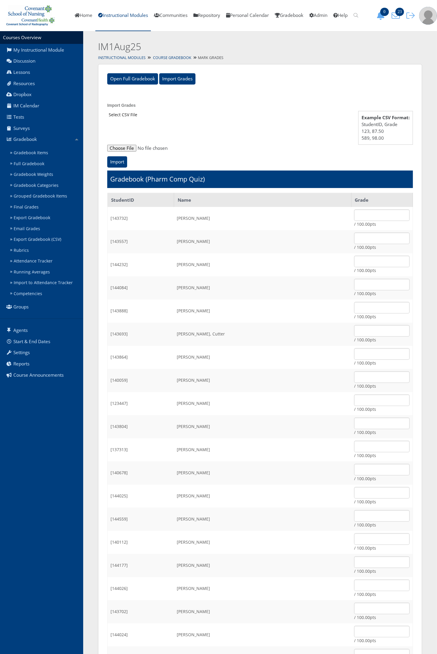
click at [122, 144] on div "Select CSV File" at bounding box center [259, 134] width 305 height 46
click at [125, 150] on input "file" at bounding box center [259, 148] width 305 height 7
type input "C:\fakepath\ET_Results_IM1Aug25PharmComp.csv"
click at [122, 164] on input "Import" at bounding box center [117, 161] width 20 height 11
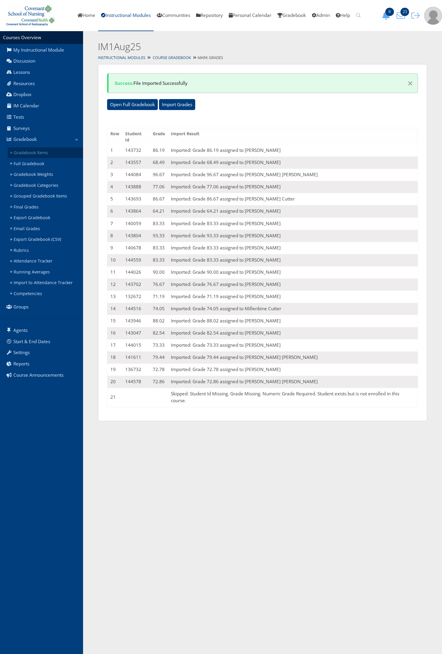
click at [54, 156] on link "Gradebook Items" at bounding box center [45, 152] width 75 height 11
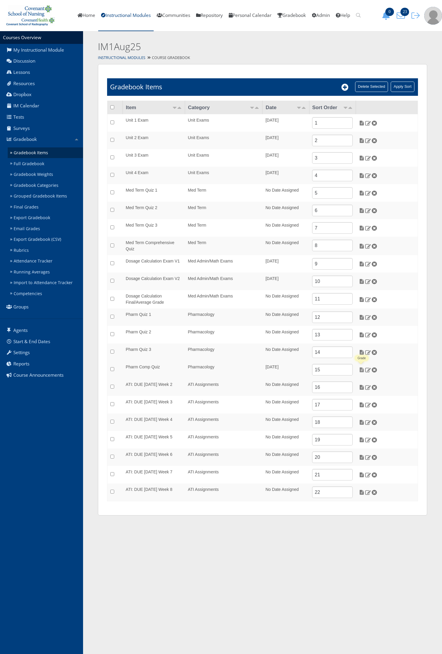
click at [361, 369] on img at bounding box center [362, 369] width 6 height 5
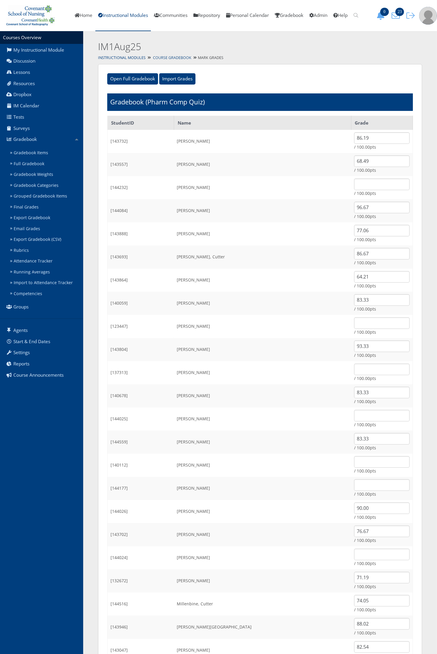
click at [164, 57] on link "Course Gradebook" at bounding box center [172, 57] width 38 height 5
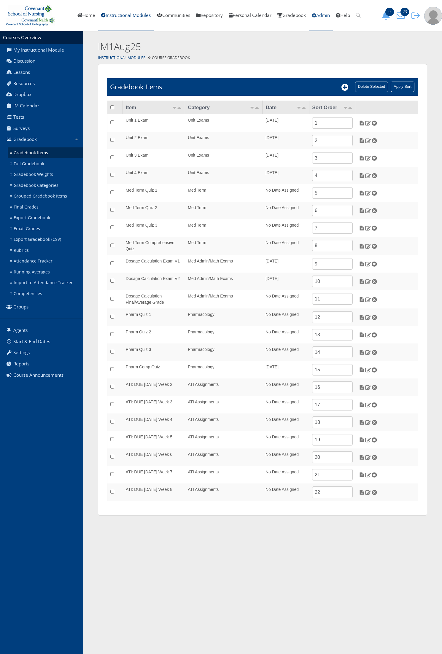
click at [323, 20] on link "Admin" at bounding box center [321, 15] width 24 height 31
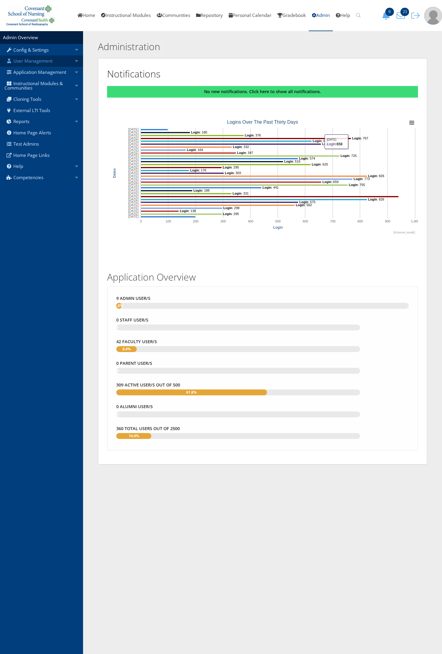
click at [34, 65] on link "User Management" at bounding box center [41, 60] width 83 height 11
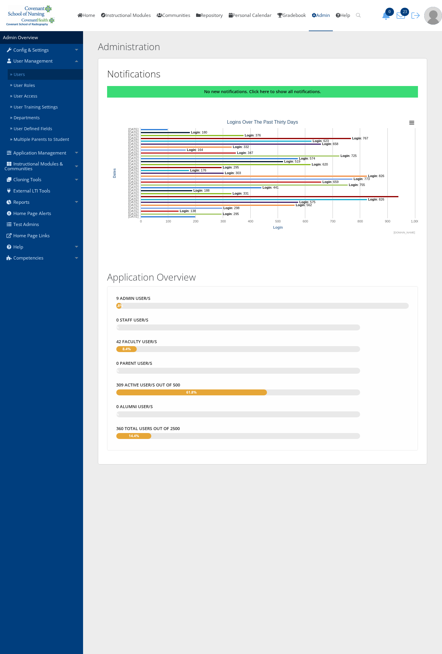
click at [32, 75] on link "Users" at bounding box center [45, 74] width 75 height 11
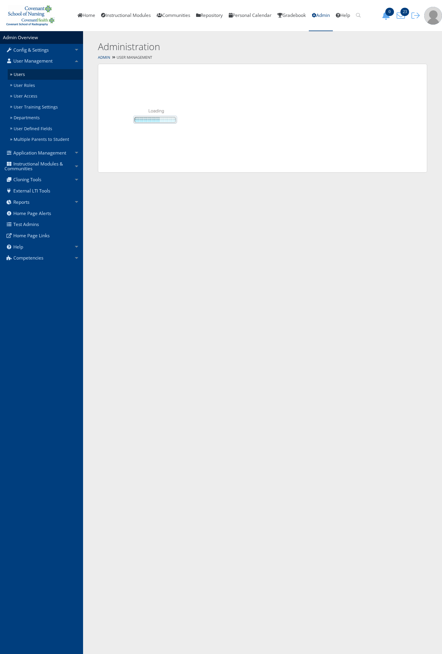
select select "50"
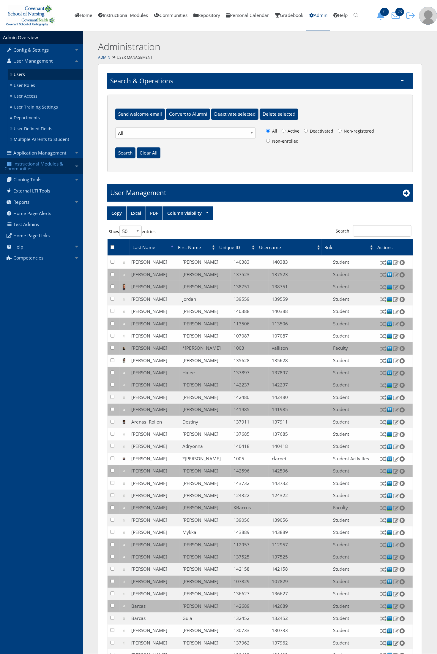
click at [31, 165] on link "Instructional Modules & Communities" at bounding box center [41, 166] width 83 height 16
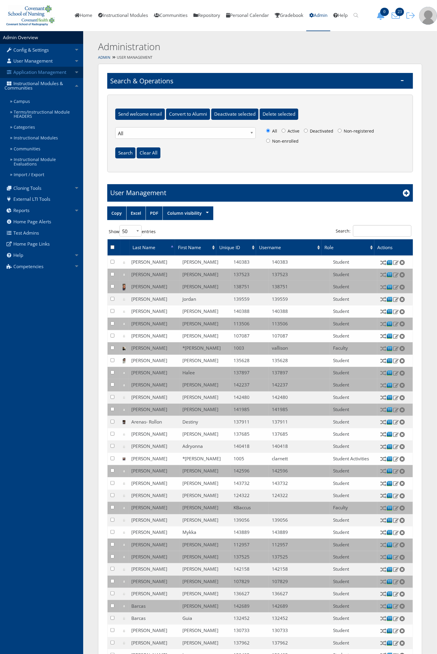
drag, startPoint x: 31, startPoint y: 165, endPoint x: 49, endPoint y: 74, distance: 93.3
click at [49, 74] on link "Application Management" at bounding box center [41, 72] width 83 height 11
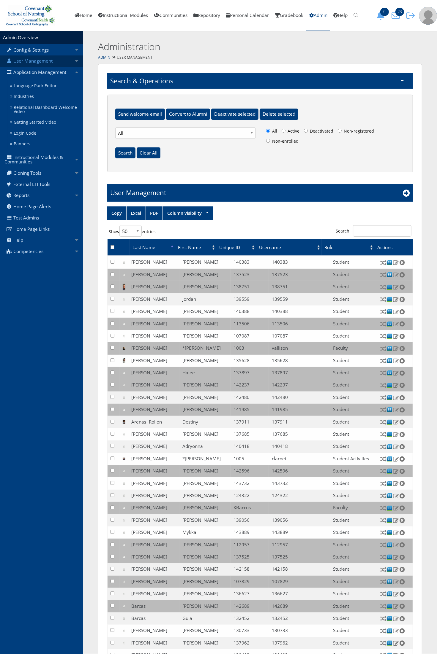
click at [36, 60] on link "User Management" at bounding box center [41, 60] width 83 height 11
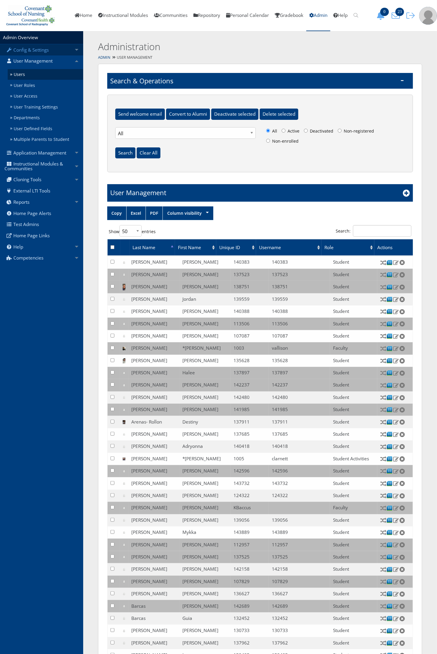
click at [40, 51] on link "Config & Settings" at bounding box center [41, 49] width 83 height 11
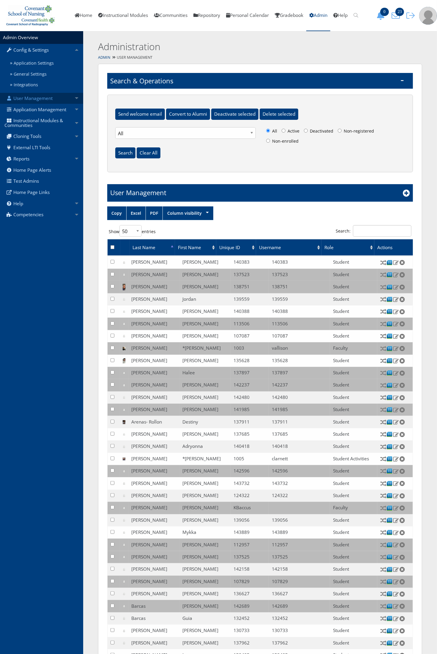
click at [38, 97] on link "User Management" at bounding box center [41, 98] width 83 height 11
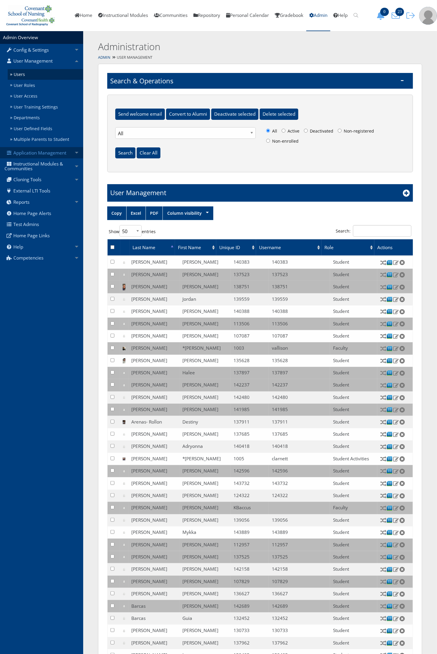
click at [61, 154] on link "Application Management" at bounding box center [41, 152] width 83 height 11
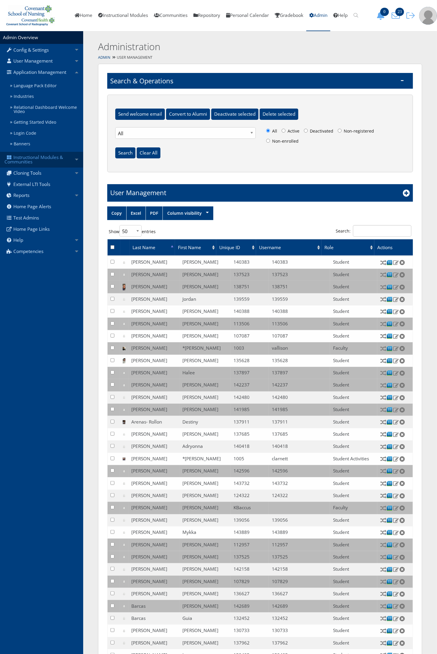
click at [33, 163] on link "Instructional Modules & Communities" at bounding box center [41, 160] width 83 height 16
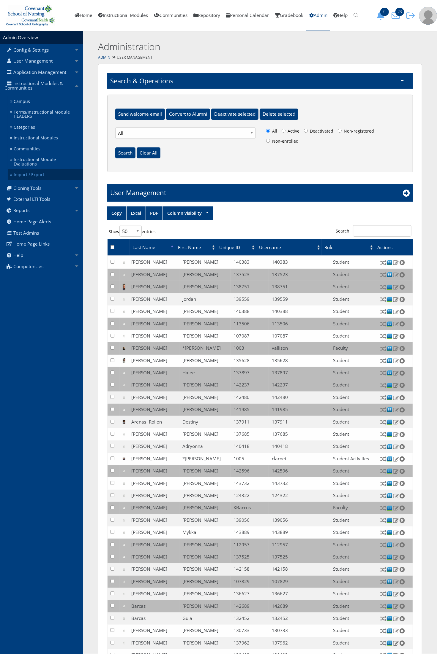
click at [26, 172] on link "Import / Export" at bounding box center [45, 174] width 75 height 11
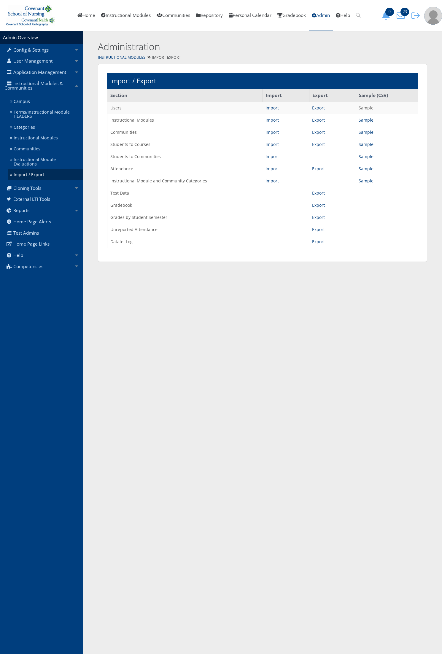
click at [361, 105] on link "Sample" at bounding box center [366, 108] width 15 height 6
click at [271, 106] on link "Import" at bounding box center [272, 108] width 13 height 6
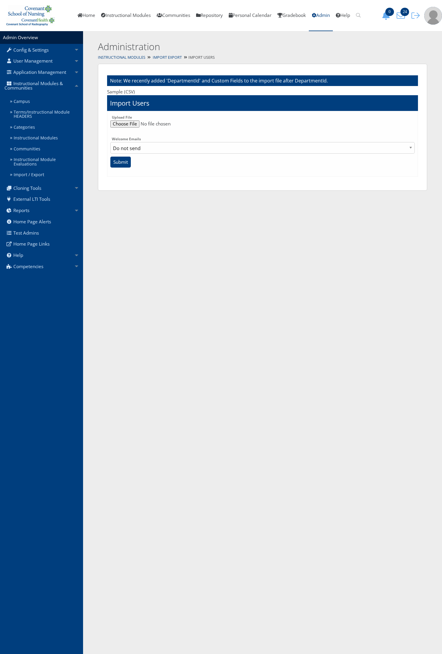
click at [132, 125] on input "file" at bounding box center [262, 123] width 304 height 7
type input "C:\fakepath\IM1OnlineOrientation.csv"
click at [124, 166] on input "Submit" at bounding box center [120, 162] width 20 height 11
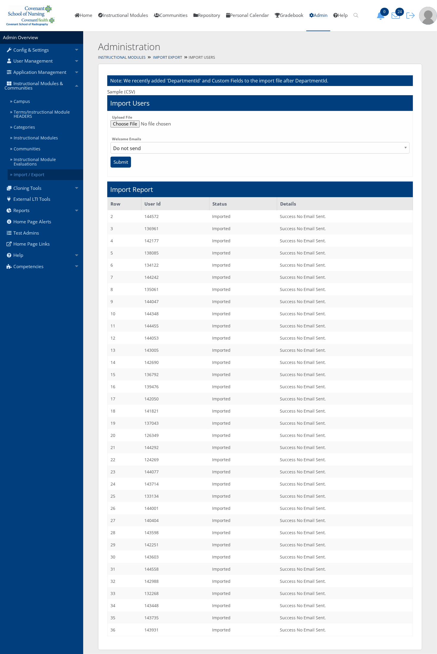
click at [35, 173] on link "Import / Export" at bounding box center [45, 174] width 75 height 11
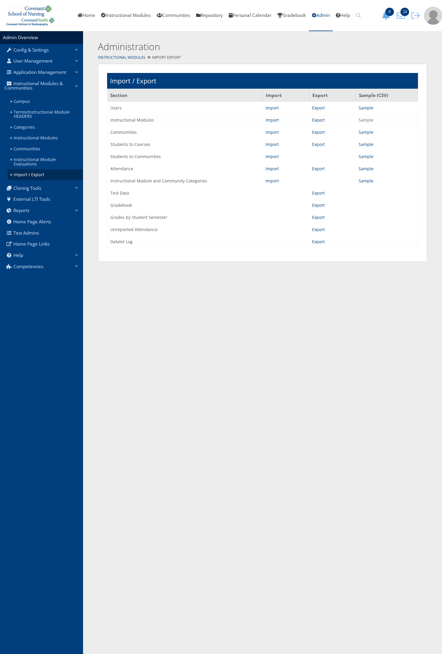
click at [366, 121] on link "Sample" at bounding box center [366, 120] width 15 height 6
click at [365, 144] on link "Sample" at bounding box center [366, 145] width 15 height 6
click at [137, 20] on link "Instructional Modules" at bounding box center [125, 15] width 55 height 31
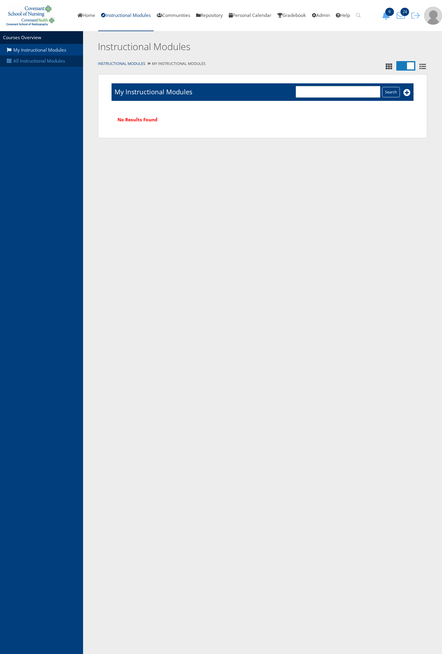
click at [26, 61] on link "All Instructional Modules" at bounding box center [41, 60] width 83 height 11
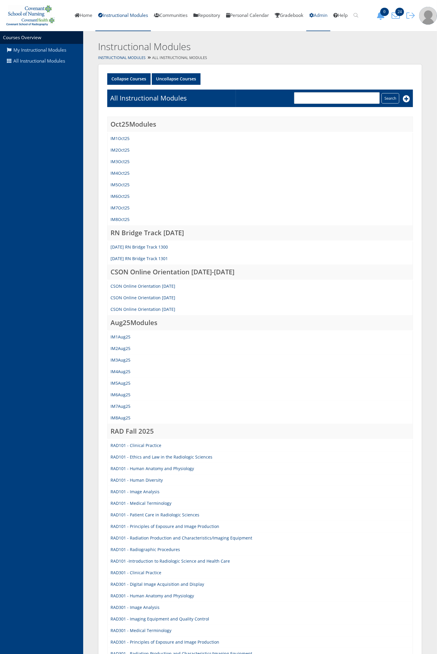
click at [327, 17] on link "Admin" at bounding box center [318, 15] width 24 height 31
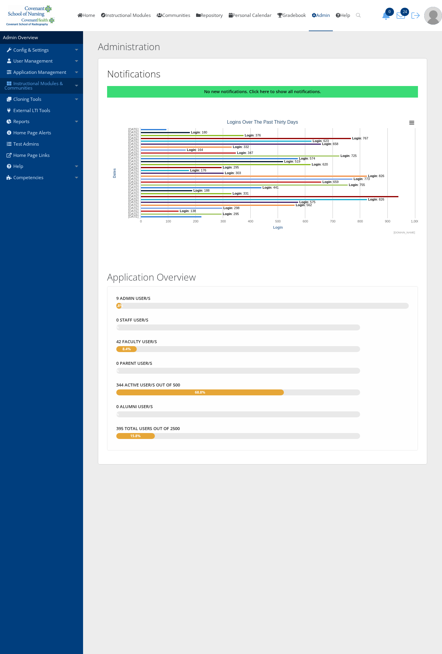
click at [30, 84] on link "Instructional Modules & Communities" at bounding box center [41, 86] width 83 height 16
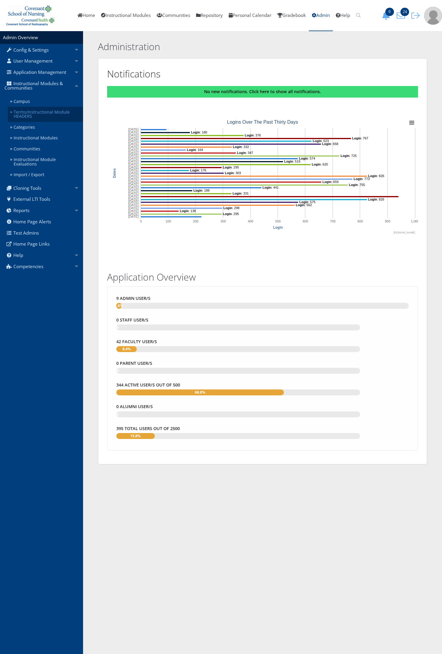
click at [35, 116] on link "Terms/Instructional Module HEADERS" at bounding box center [45, 114] width 75 height 15
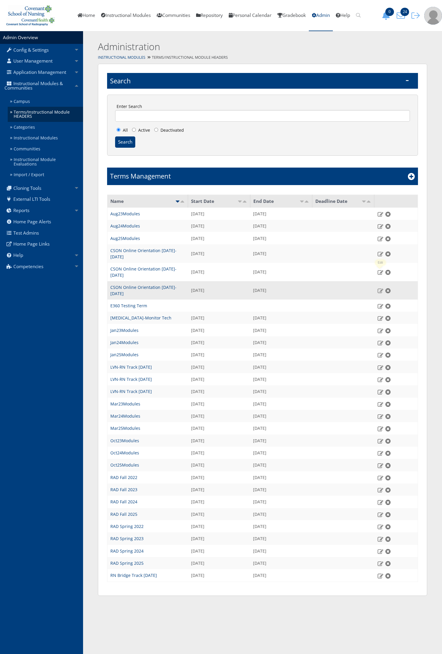
click at [378, 288] on img at bounding box center [380, 290] width 6 height 5
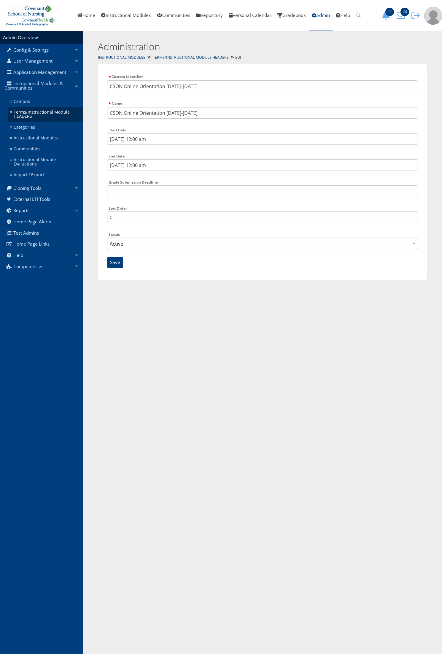
click at [164, 58] on link "Terms/Instructional Module HEADERS" at bounding box center [191, 57] width 76 height 5
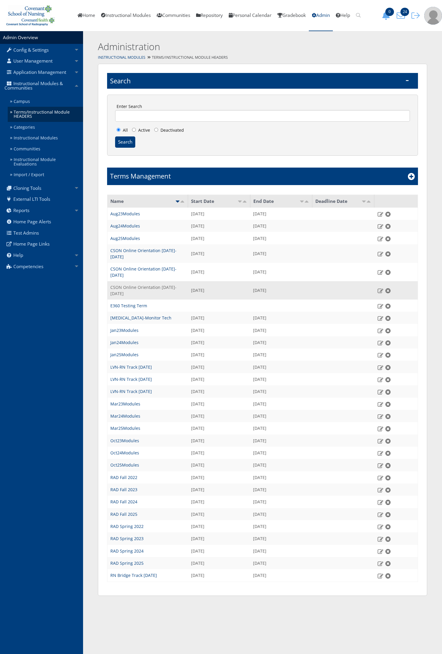
click at [168, 285] on link "CSON Online Orientation [DATE]-[DATE]" at bounding box center [143, 291] width 66 height 12
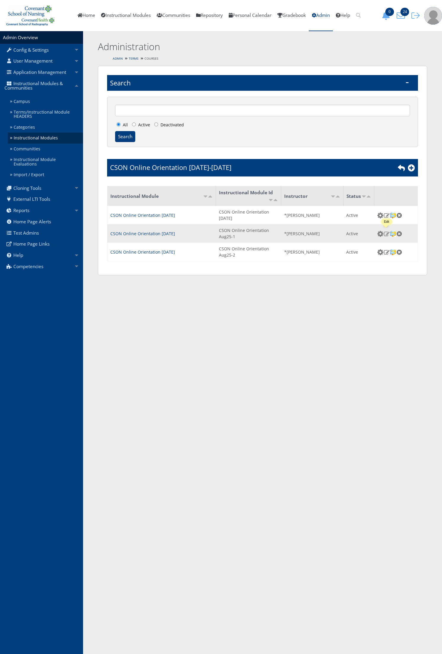
click at [387, 233] on img at bounding box center [387, 233] width 6 height 5
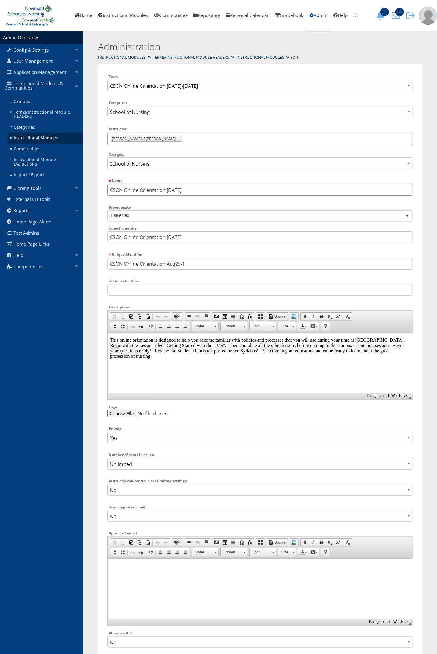
drag, startPoint x: 186, startPoint y: 189, endPoint x: 168, endPoint y: 186, distance: 18.3
click at [168, 186] on input "CSON Online Orientation [DATE]" at bounding box center [259, 190] width 305 height 12
click at [170, 188] on input "CSON Online Orientation [DATE]" at bounding box center [259, 190] width 305 height 12
click at [174, 192] on input "CSON Online Orientation [DATE]" at bounding box center [259, 190] width 305 height 12
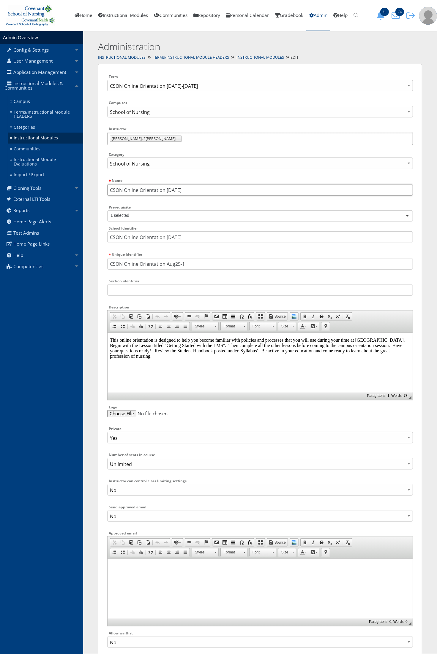
click at [174, 192] on input "CSON Online Orientation [DATE]" at bounding box center [259, 190] width 305 height 12
type input "CSON Online Orientation [DATE]"
click at [185, 244] on div "School Identifier CSON Online Orientation Aug25" at bounding box center [259, 236] width 305 height 23
click at [185, 235] on input "CSON Online Orientation [DATE]" at bounding box center [259, 237] width 305 height 12
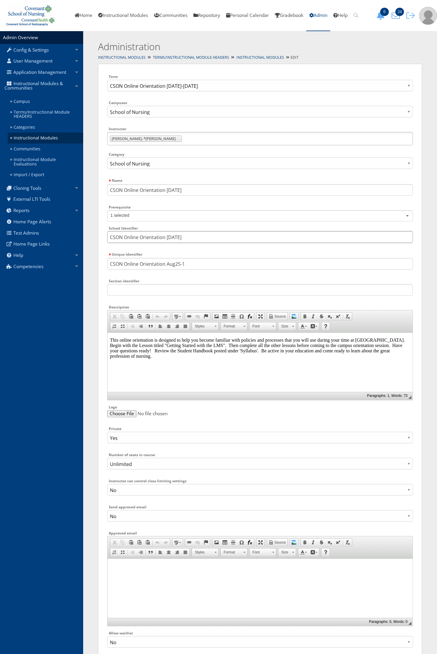
click at [185, 235] on input "CSON Online Orientation [DATE]" at bounding box center [259, 237] width 305 height 12
paste input "Oct"
type input "CSON Online Orientation [DATE]"
click at [204, 264] on input "CSON Online Orientation Aug25-1" at bounding box center [259, 264] width 305 height 12
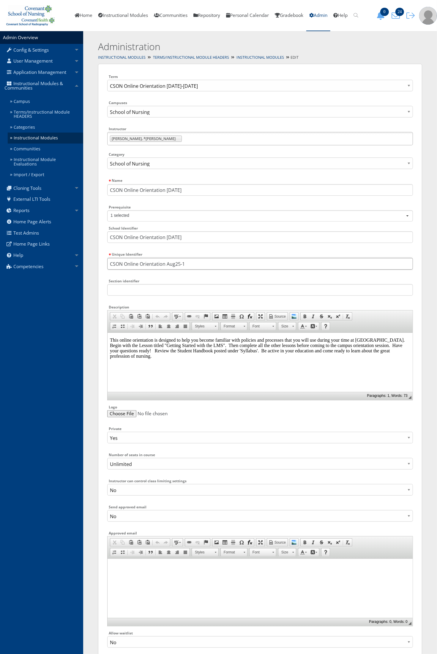
click at [203, 264] on input "CSON Online Orientation Aug25-1" at bounding box center [259, 264] width 305 height 12
paste input "Oct25"
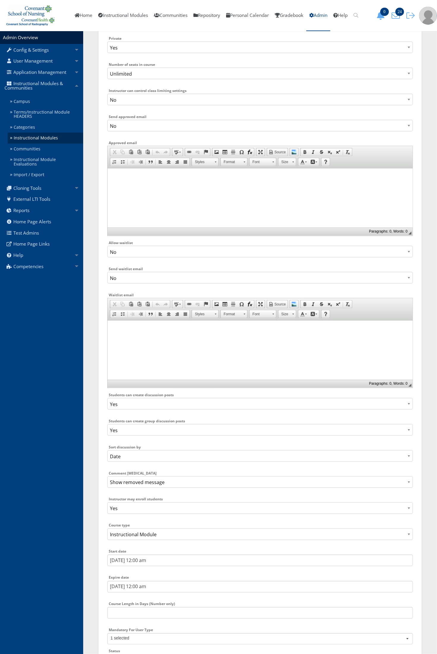
scroll to position [470, 0]
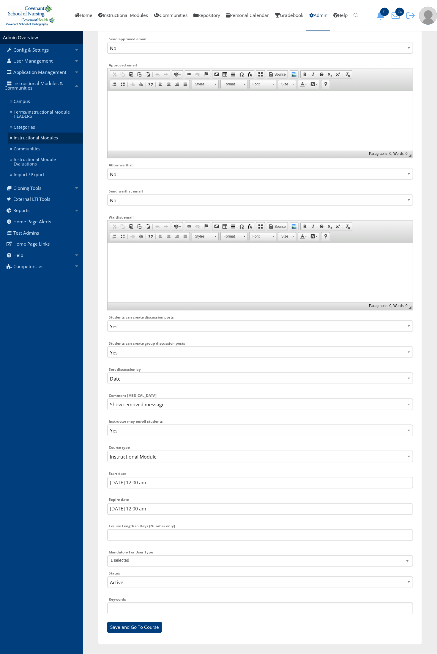
type input "CSON Online Orientation Oct25"
click at [166, 482] on input "7/28/2025 12:00 am" at bounding box center [259, 483] width 305 height 12
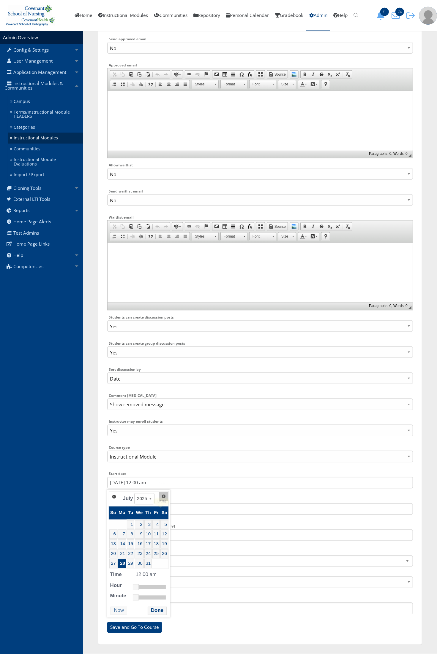
click at [162, 494] on span "Next" at bounding box center [163, 496] width 5 height 5
click at [164, 494] on span "Next" at bounding box center [166, 496] width 5 height 5
click at [123, 564] on link "29" at bounding box center [124, 563] width 10 height 9
type input "9/29/2025 12:00 am"
click at [165, 612] on button "Done" at bounding box center [167, 611] width 19 height 8
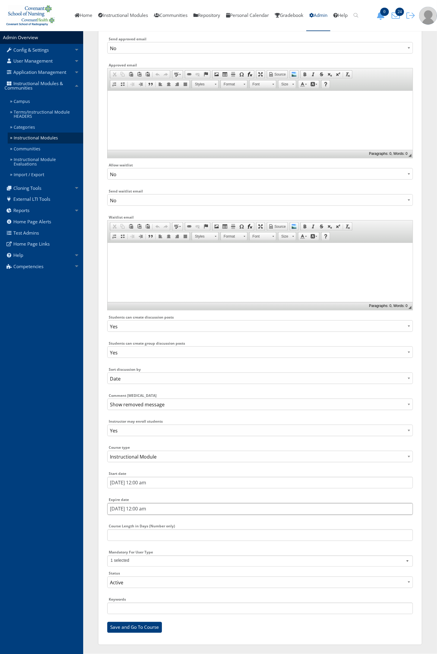
click at [141, 508] on input "10/4/2025 12:00 am" at bounding box center [259, 510] width 305 height 12
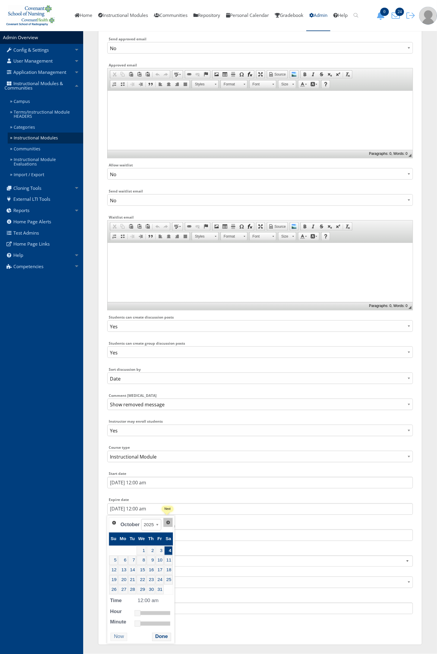
click at [166, 523] on span "Next" at bounding box center [168, 522] width 5 height 5
click at [171, 523] on span "Next" at bounding box center [173, 522] width 5 height 5
click at [124, 570] on link "15" at bounding box center [124, 570] width 10 height 9
type input "12/15/2025 12:00 am"
click at [169, 636] on button "Done" at bounding box center [166, 637] width 19 height 8
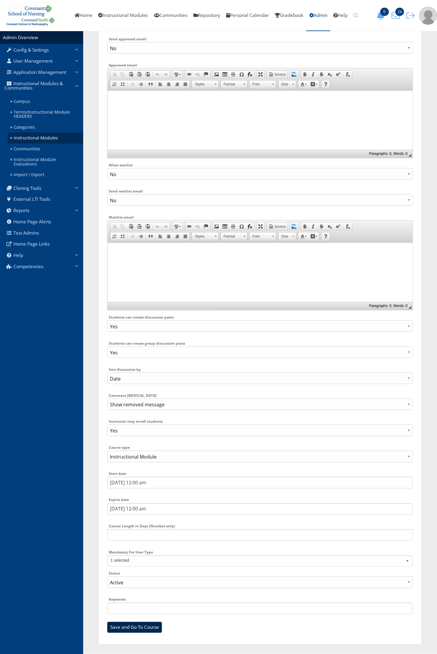
click at [129, 631] on input "Save and Go To Course" at bounding box center [134, 627] width 55 height 11
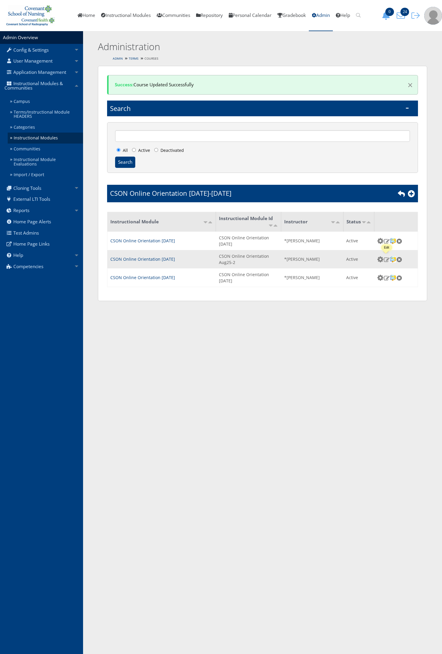
click at [387, 261] on img at bounding box center [387, 259] width 6 height 5
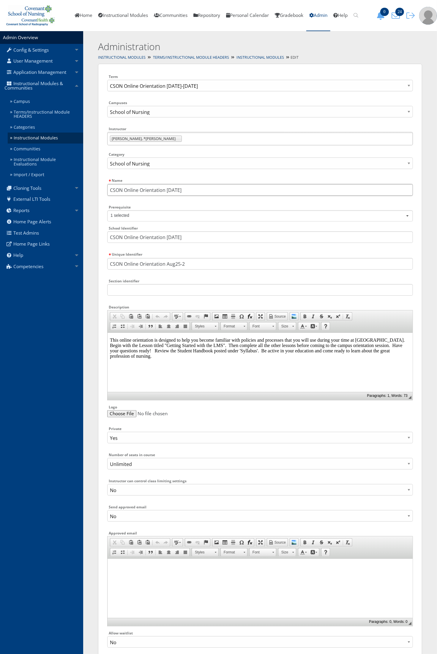
click at [176, 188] on input "CSON Online Orientation [DATE]" at bounding box center [259, 190] width 305 height 12
click at [199, 187] on input "CSON Online Orientation [DATE]" at bounding box center [259, 190] width 305 height 12
type input "CSON Online Orientation [DATE]"
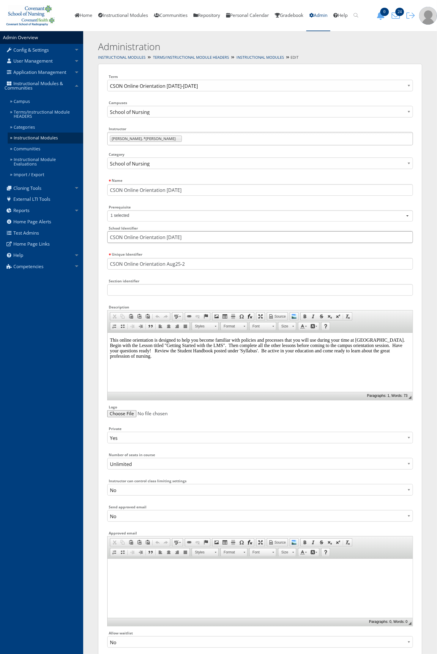
click at [189, 239] on input "CSON Online Orientation [DATE]" at bounding box center [259, 237] width 305 height 12
paste input "Jan"
type input "CSON Online Orientation [DATE]"
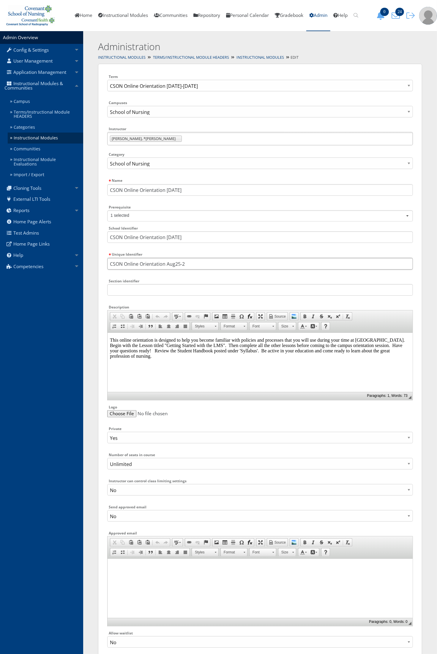
click at [199, 269] on input "CSON Online Orientation Aug25-2" at bounding box center [259, 264] width 305 height 12
click at [195, 265] on input "CSON Online Orientation Aug25-2" at bounding box center [259, 264] width 305 height 12
paste input "Jan25"
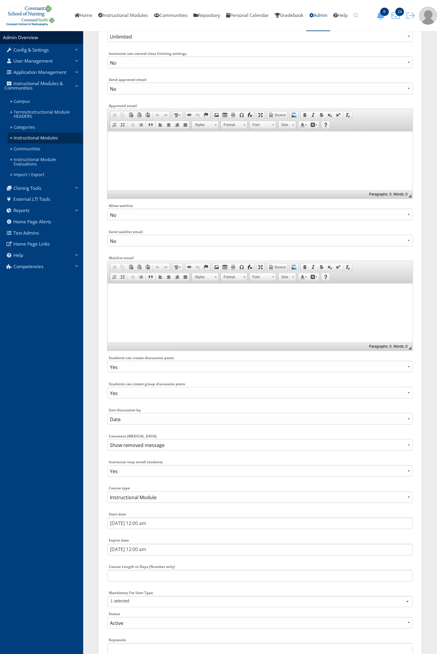
scroll to position [470, 0]
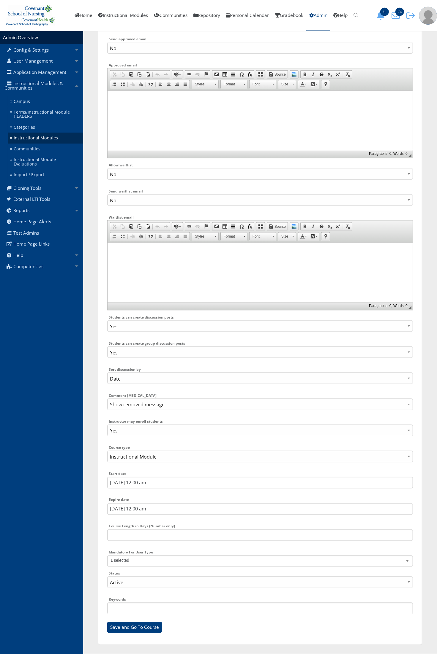
type input "CSON Online Orientation [DATE]"
click at [161, 484] on input "7/28/2025 12:00 am" at bounding box center [259, 483] width 305 height 12
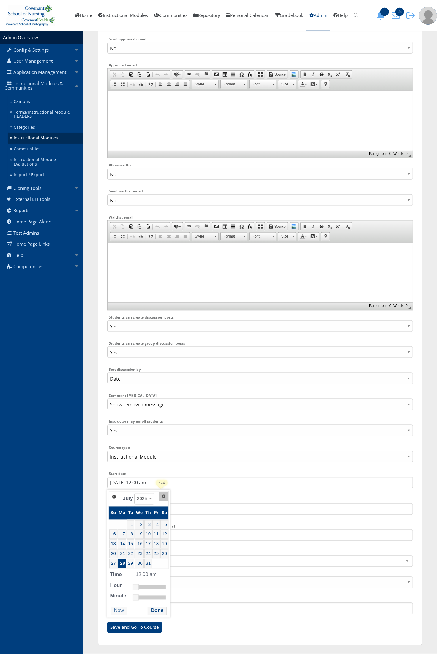
click at [161, 497] on span "Next" at bounding box center [163, 496] width 5 height 5
click at [161, 497] on link "Next" at bounding box center [165, 496] width 9 height 9
click at [174, 494] on span "Next" at bounding box center [174, 496] width 5 height 5
click at [170, 492] on link "Next" at bounding box center [167, 496] width 9 height 9
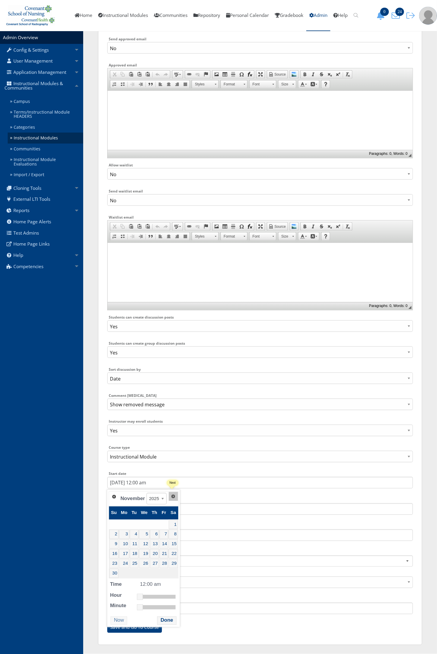
click at [174, 497] on span "Next" at bounding box center [173, 496] width 5 height 5
click at [124, 545] on link "15" at bounding box center [124, 544] width 10 height 9
type input "12/15/2025 12:00 am"
click at [166, 612] on button "Done" at bounding box center [166, 611] width 19 height 8
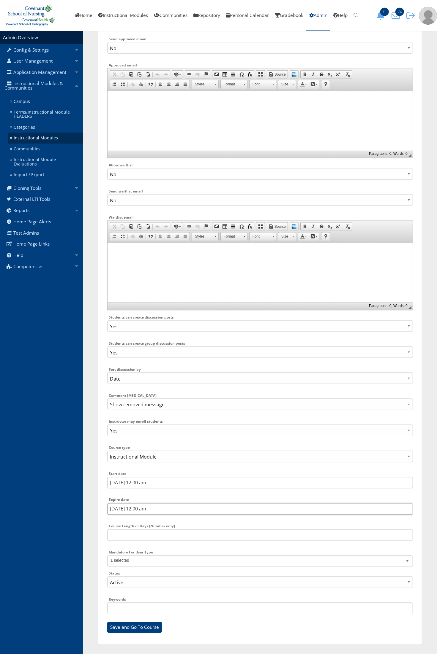
type input "10/4/2025 12:00 am"
click at [128, 509] on input "10/4/2025 12:00 am" at bounding box center [259, 510] width 305 height 12
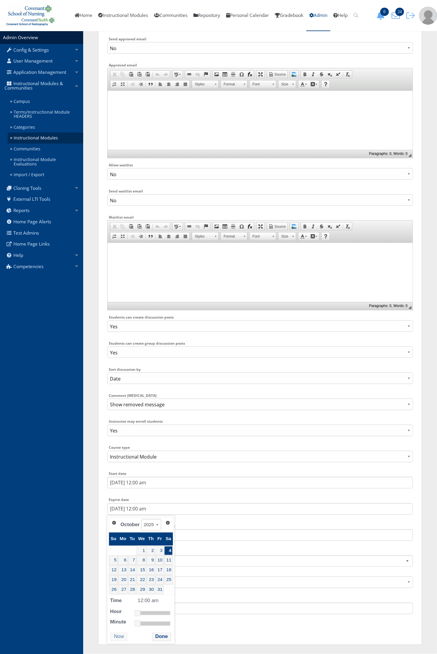
click at [166, 523] on span "Next" at bounding box center [167, 523] width 5 height 5
click at [161, 504] on input "10/4/2025 12:00 am" at bounding box center [259, 510] width 305 height 12
click at [62, 544] on div "Config & Settings Application Settings General Settings Integrations User Manag…" at bounding box center [41, 342] width 83 height 623
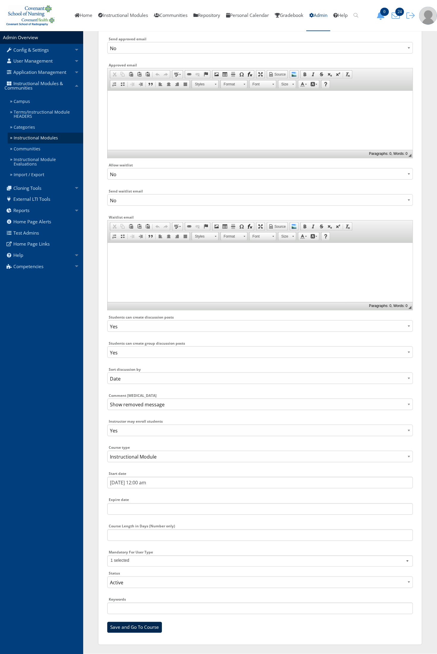
click at [133, 628] on input "Save and Go To Course" at bounding box center [134, 627] width 55 height 11
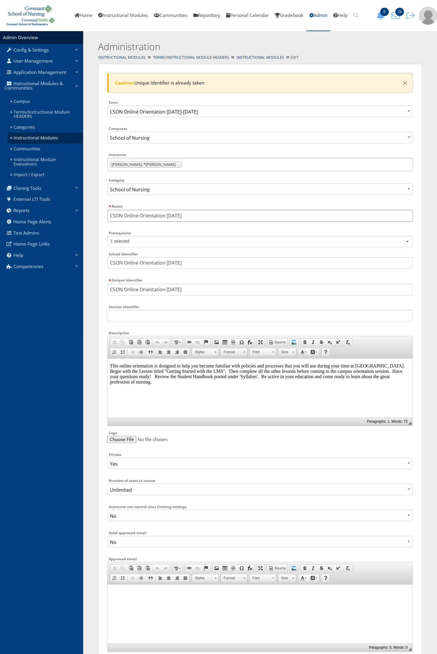
click at [181, 218] on input "CSON Online Orientation [DATE]" at bounding box center [259, 216] width 305 height 12
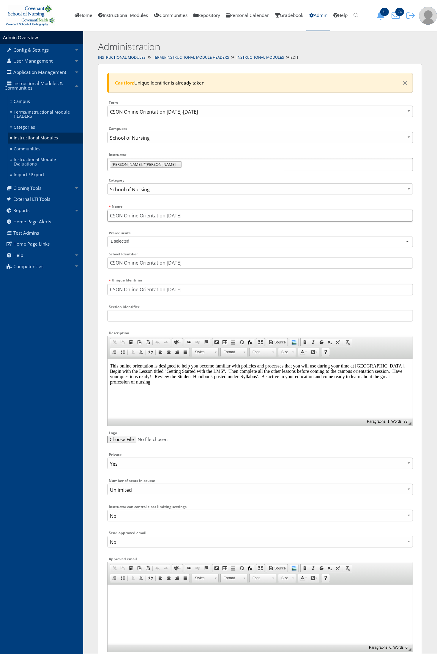
type input "CSON Online Orientation [DATE]"
click at [192, 266] on input "CSON Online Orientation [DATE]" at bounding box center [259, 263] width 305 height 12
paste input "6"
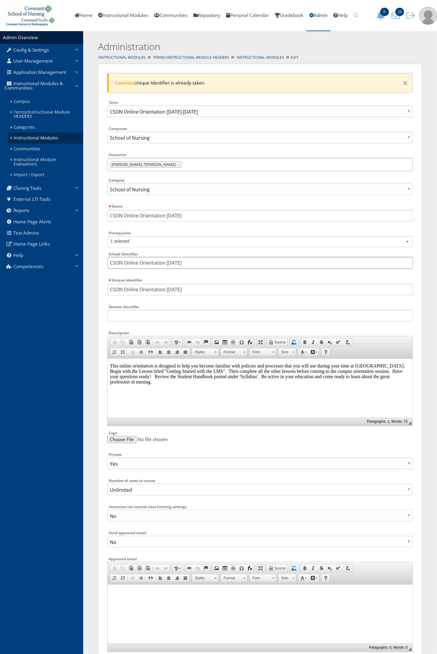
type input "CSON Online Orientation [DATE]"
click at [189, 288] on input "CSON Online Orientation [DATE]" at bounding box center [259, 290] width 305 height 12
paste input "6"
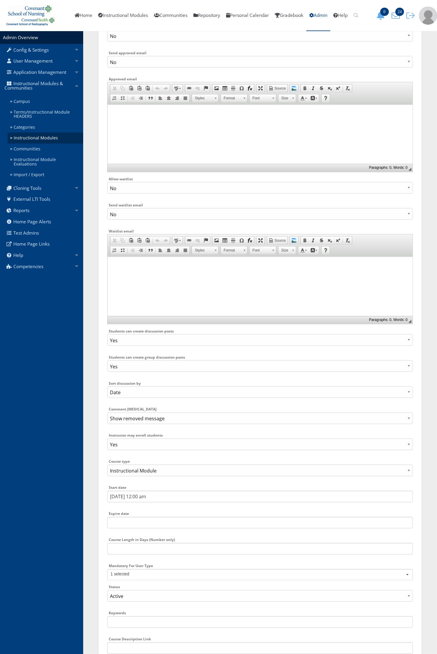
scroll to position [522, 0]
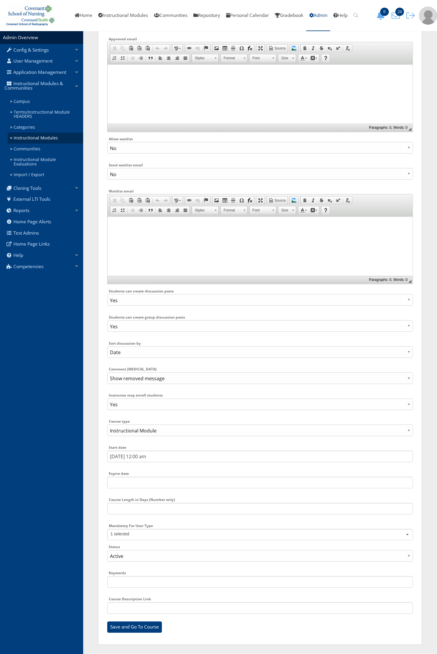
type input "CSON Online Orientation [DATE]"
click at [159, 459] on input "[DATE] 12:00 am" at bounding box center [259, 457] width 305 height 12
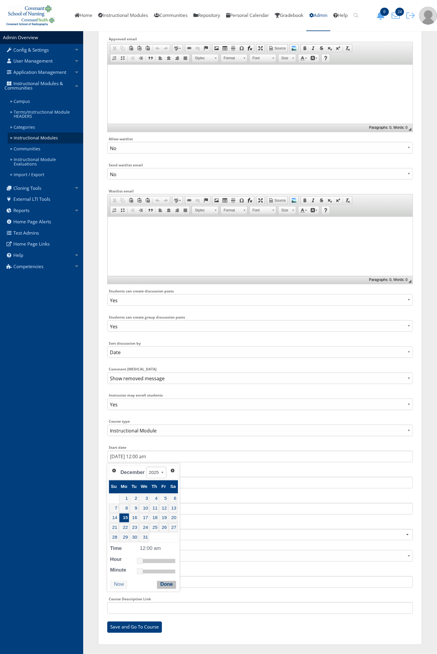
click at [167, 585] on button "Done" at bounding box center [166, 585] width 19 height 8
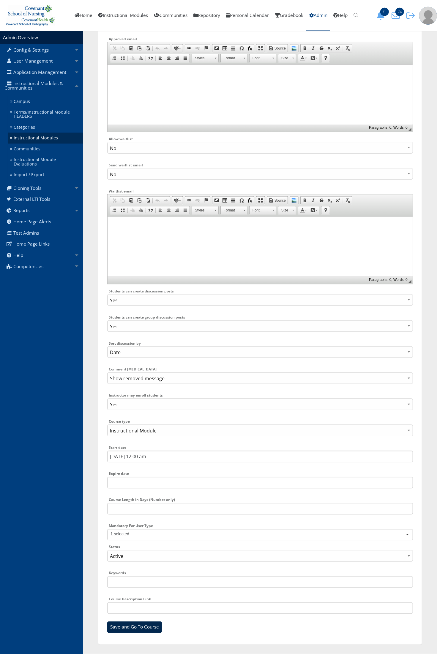
click at [144, 628] on input "Save and Go To Course" at bounding box center [134, 627] width 55 height 11
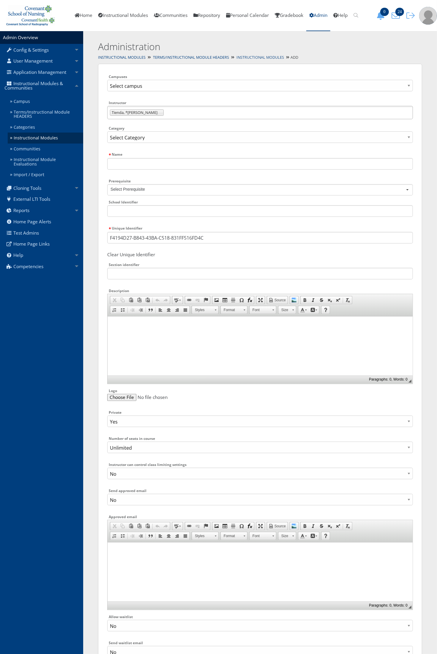
click at [261, 58] on link "Instructional Modules" at bounding box center [259, 57] width 47 height 5
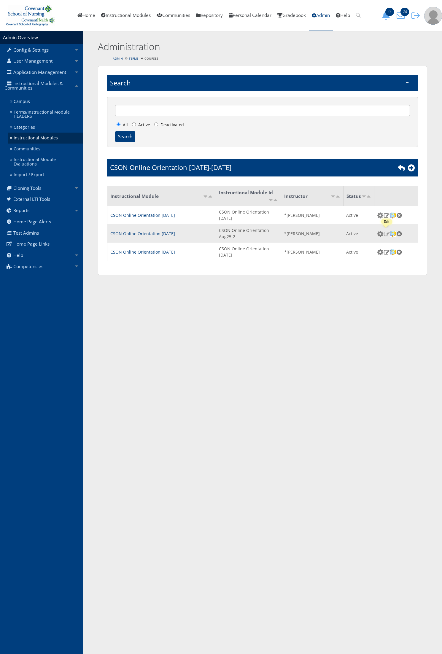
click at [388, 234] on img at bounding box center [387, 233] width 6 height 5
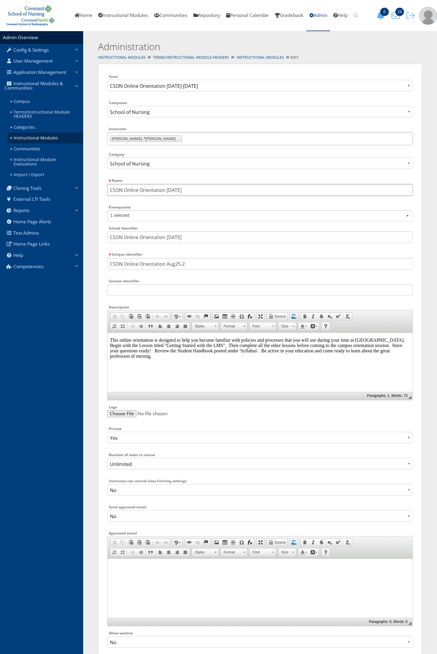
click at [175, 189] on input "CSON Online Orientation [DATE]" at bounding box center [259, 190] width 305 height 12
drag, startPoint x: 192, startPoint y: 192, endPoint x: 167, endPoint y: 195, distance: 25.7
click at [167, 195] on input "CSON Online Orientation Aug25" at bounding box center [259, 190] width 305 height 12
click at [167, 195] on input "CSON Online Orientation Jan26" at bounding box center [259, 190] width 305 height 12
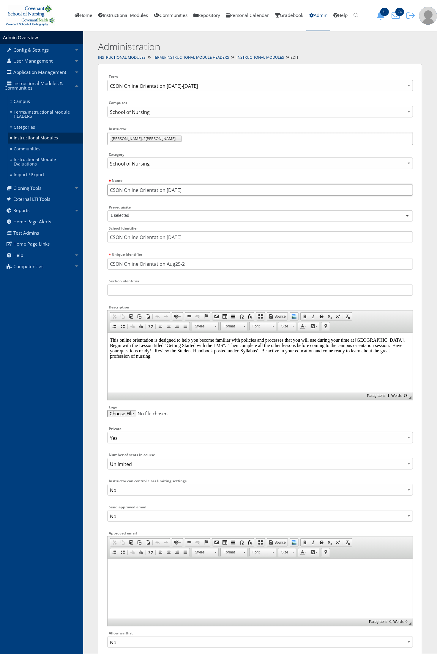
click at [167, 195] on input "CSON Online Orientation Jan26" at bounding box center [259, 190] width 305 height 12
type input "CSON Online Orientation Jan26"
click at [180, 237] on input "CSON Online Orientation Aug25" at bounding box center [259, 237] width 305 height 12
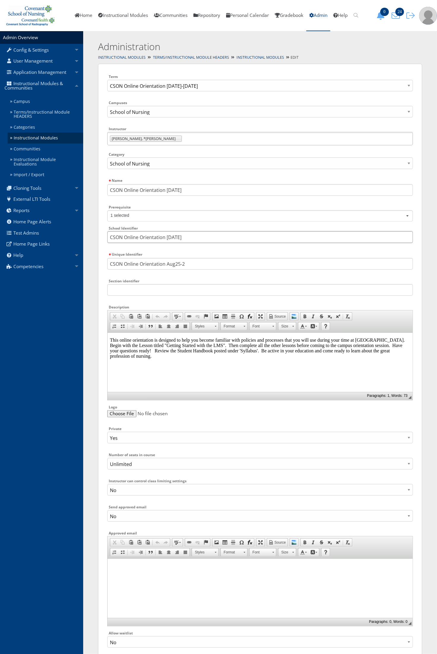
click at [180, 237] on input "CSON Online Orientation Aug25" at bounding box center [259, 237] width 305 height 12
paste input "Jan26"
type input "CSON Online Orientation Jan26"
click at [188, 266] on input "CSON Online Orientation Aug25-2" at bounding box center [259, 264] width 305 height 12
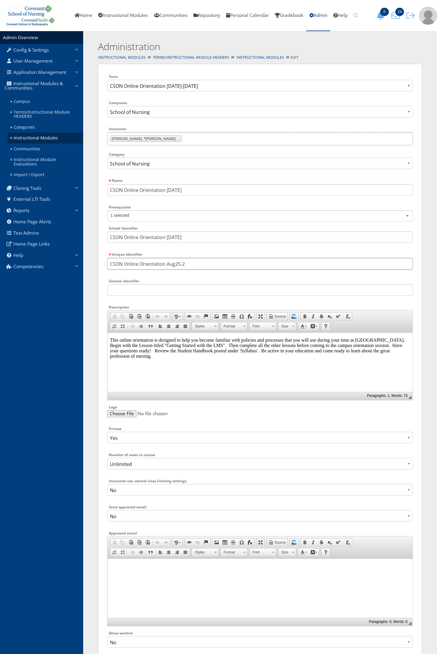
click at [187, 263] on input "CSON Online Orientation Aug25-2" at bounding box center [259, 264] width 305 height 12
paste input "Jan26"
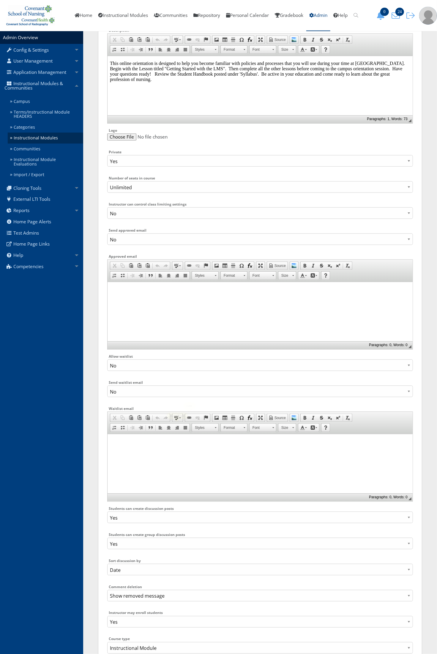
scroll to position [470, 0]
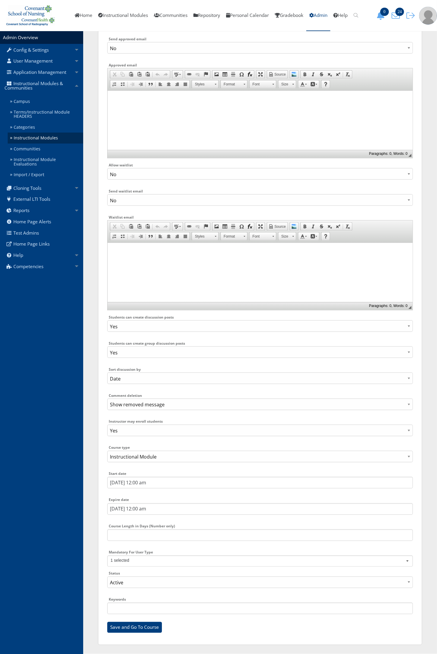
type input "CSON Online Orientation Jan26"
type input "7/28/2025 12:00 am"
click at [148, 481] on input "7/28/2025 12:00 am" at bounding box center [259, 483] width 305 height 12
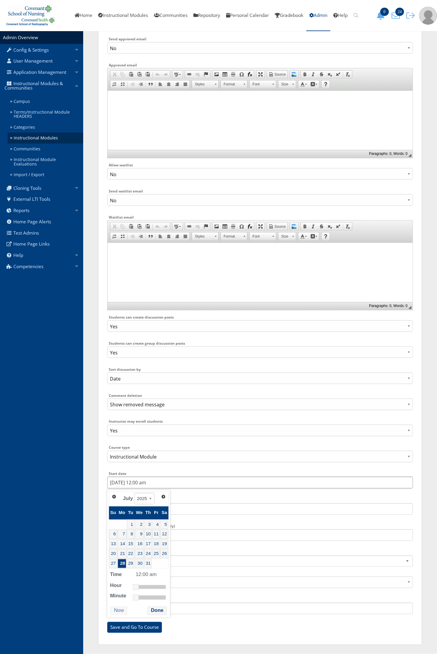
click at [148, 481] on input "7/28/2025 12:00 am" at bounding box center [259, 483] width 305 height 12
click at [214, 547] on div "Term Aug24Modules Aug25Modules CSON Online Orientation 2024-2025 CSON Online Or…" at bounding box center [259, 120] width 305 height 1031
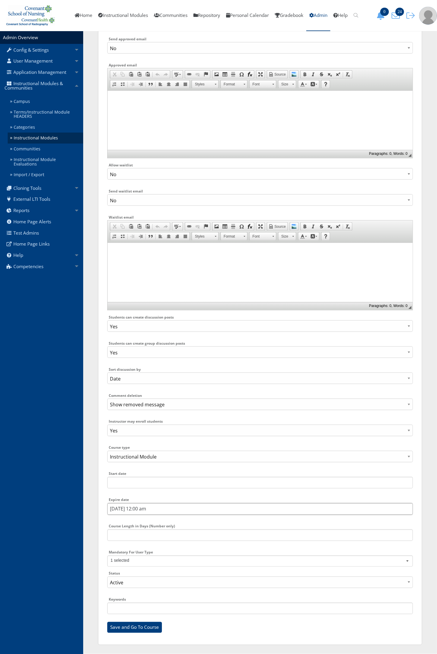
type input "10/4/2025 12:00 am"
click at [178, 508] on input "10/4/2025 12:00 am" at bounding box center [259, 510] width 305 height 12
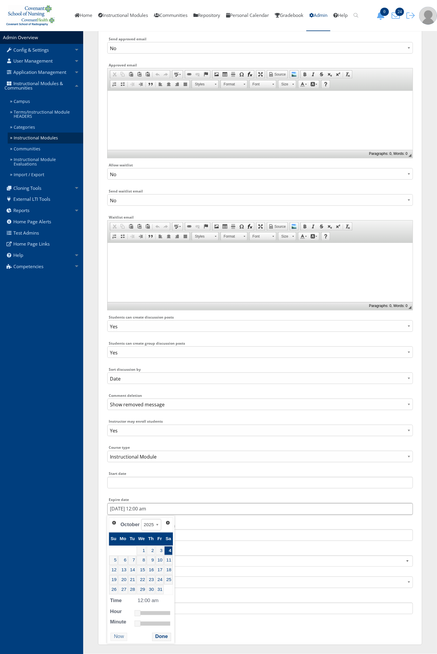
click at [178, 508] on input "10/4/2025 12:00 am" at bounding box center [259, 510] width 305 height 12
click at [239, 568] on div "Term Aug24Modules Aug25Modules CSON Online Orientation 2024-2025 CSON Online Or…" at bounding box center [259, 120] width 305 height 1031
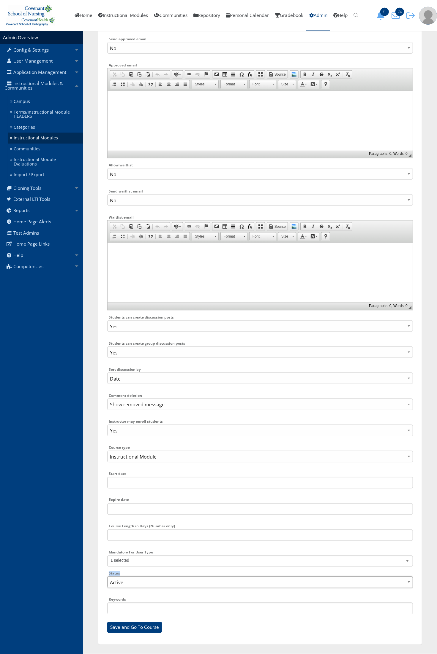
drag, startPoint x: 239, startPoint y: 568, endPoint x: 229, endPoint y: 583, distance: 17.8
click at [229, 583] on select "Active Inactive" at bounding box center [259, 583] width 305 height 12
select select "0"
click at [107, 577] on select "Active Inactive" at bounding box center [259, 583] width 305 height 12
drag, startPoint x: 150, startPoint y: 629, endPoint x: 163, endPoint y: 629, distance: 12.8
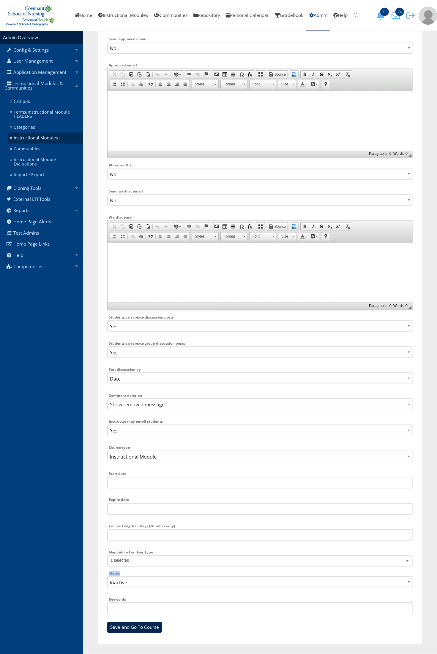
click at [150, 629] on input "Save and Go To Course" at bounding box center [134, 627] width 55 height 11
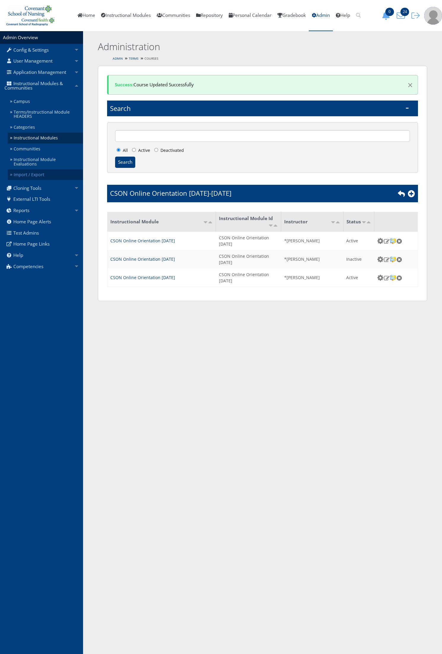
click at [37, 169] on link "Import / Export" at bounding box center [45, 174] width 75 height 11
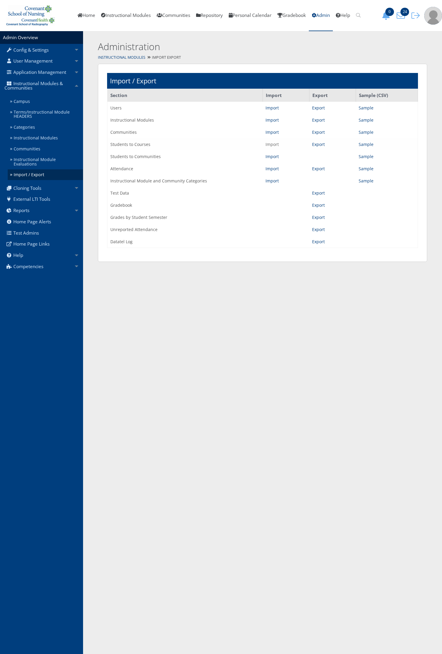
click at [269, 145] on link "Import" at bounding box center [272, 145] width 13 height 6
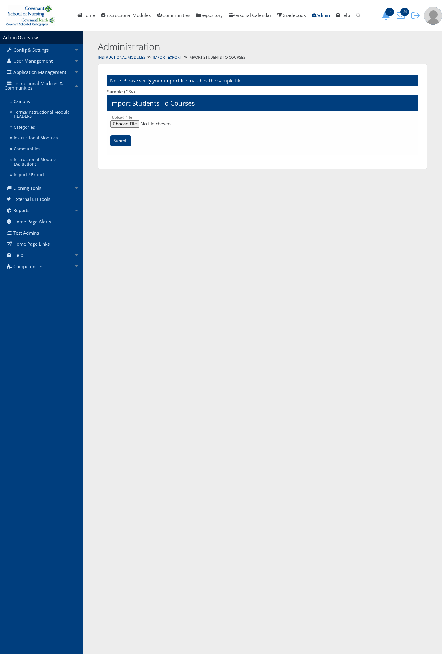
click at [135, 125] on input "file" at bounding box center [262, 123] width 304 height 7
type input "C:\fakepath\Oct25OnlineOrientation.csv"
click at [130, 140] on input "Submit" at bounding box center [120, 140] width 20 height 11
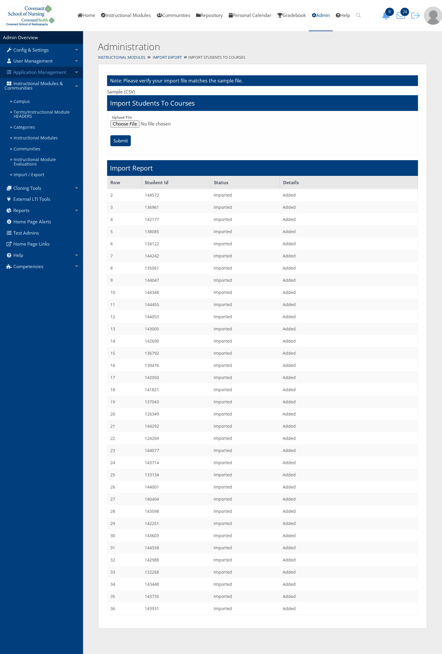
click at [36, 72] on link "Application Management" at bounding box center [41, 72] width 83 height 11
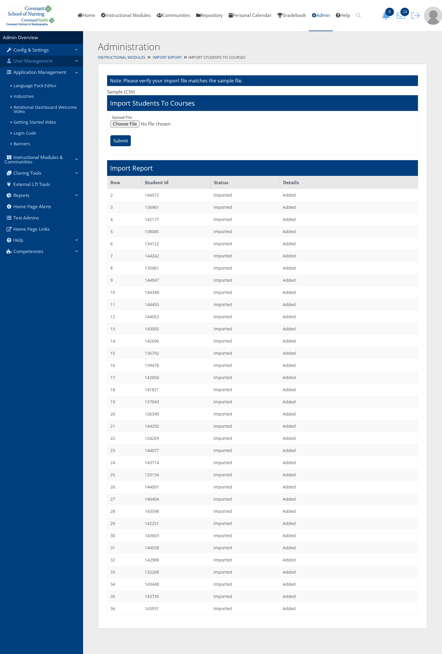
click at [38, 62] on link "User Management" at bounding box center [41, 60] width 83 height 11
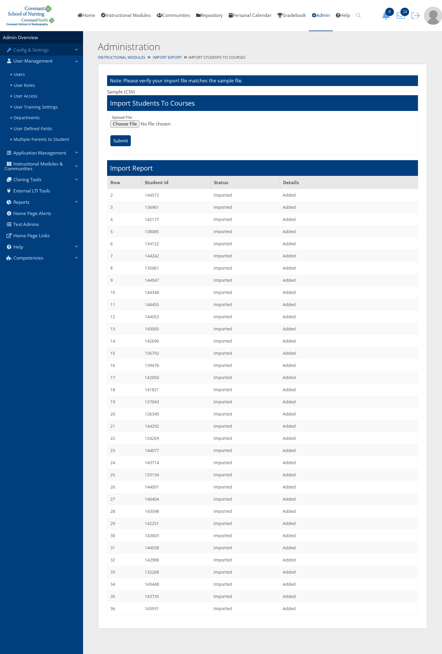
click at [34, 51] on link "Config & Settings" at bounding box center [41, 49] width 83 height 11
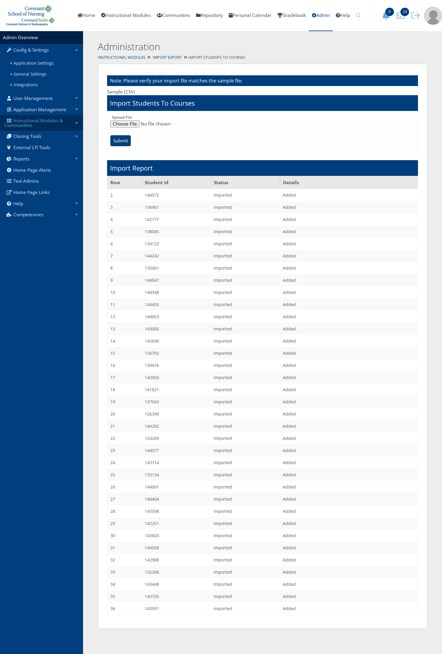
click at [30, 125] on link "Instructional Modules & Communities" at bounding box center [41, 123] width 83 height 16
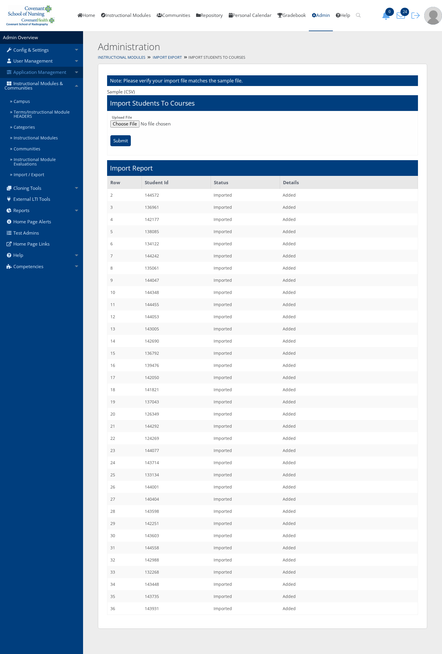
click at [42, 77] on link "Application Management" at bounding box center [41, 72] width 83 height 11
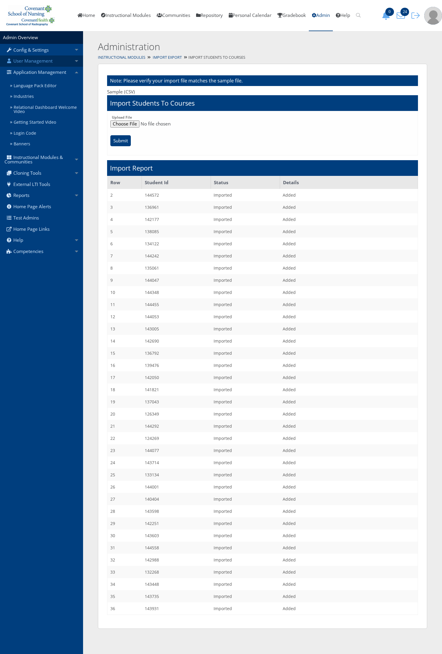
click at [36, 59] on link "User Management" at bounding box center [41, 60] width 83 height 11
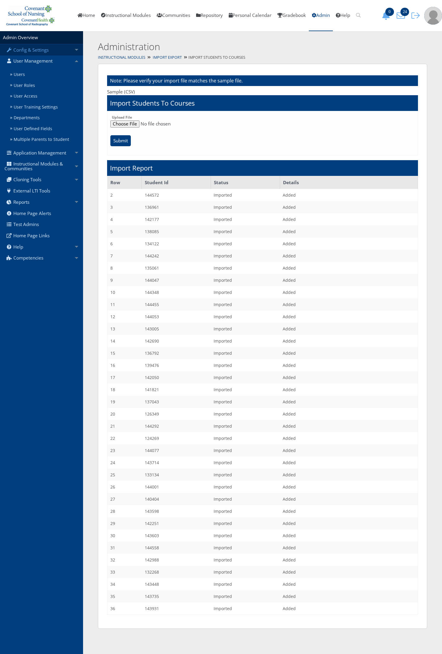
click at [39, 48] on link "Config & Settings" at bounding box center [41, 49] width 83 height 11
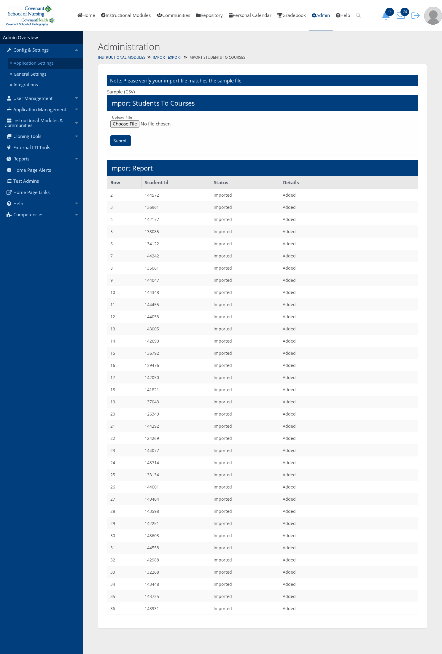
click at [42, 64] on link "Application Settings" at bounding box center [45, 63] width 75 height 11
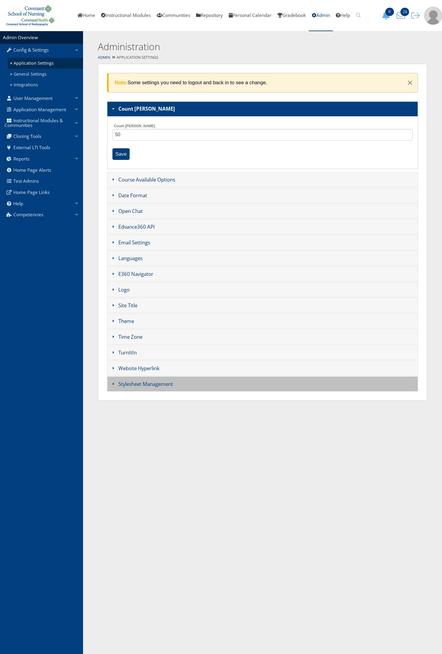
click at [163, 385] on h3 "Stylesheet Management" at bounding box center [262, 384] width 311 height 15
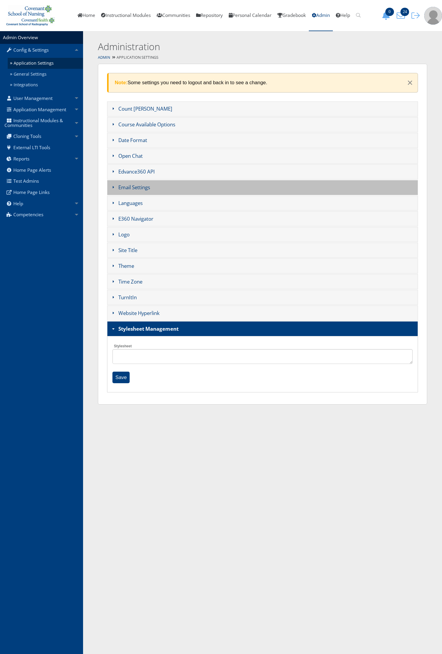
click at [140, 193] on h3 "Email Settings" at bounding box center [262, 187] width 311 height 15
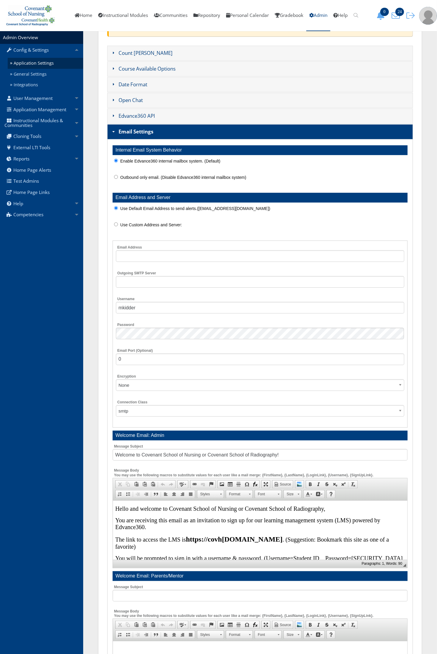
scroll to position [148, 0]
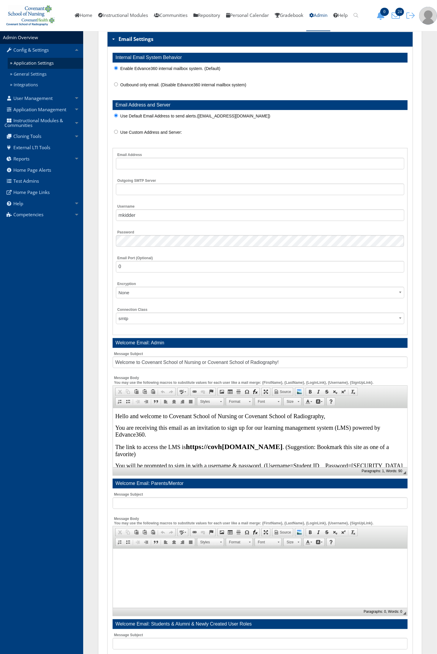
click at [156, 426] on span "You are receiving this email as an invitation to sign up for our learning manag…" at bounding box center [247, 430] width 265 height 13
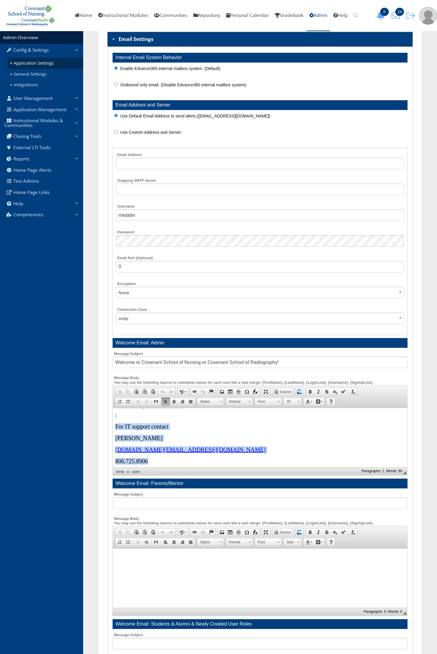
scroll to position [80, 0]
drag, startPoint x: 114, startPoint y: 416, endPoint x: 270, endPoint y: 461, distance: 162.3
click at [270, 461] on html "Hello and welcome to Covenant School of Nursing or Covenant School of Radiograp…" at bounding box center [259, 398] width 294 height 141
copy body "Hello and welcome to Covenant School of Nursing or Covenant School of Radiograp…"
click at [81, 254] on div "Config & Settings Application Settings General Settings Integrations User Manag…" at bounding box center [41, 342] width 83 height 623
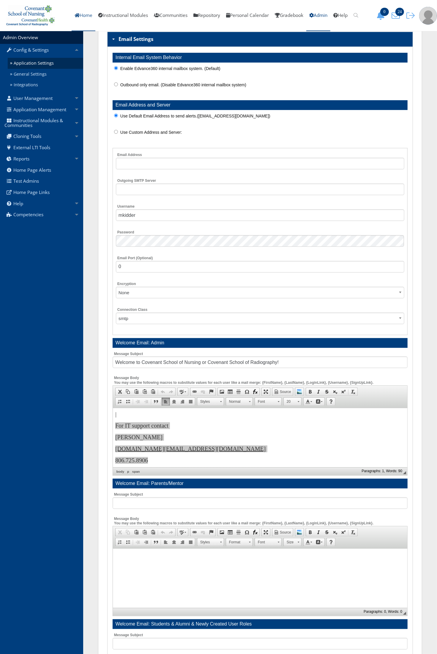
click at [77, 19] on link "Home" at bounding box center [84, 15] width 24 height 31
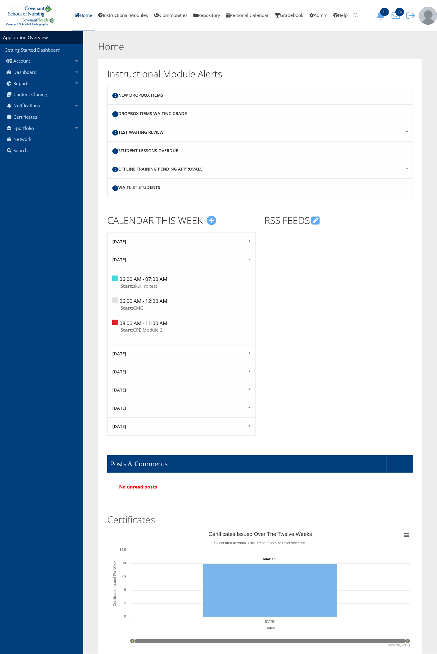
click at [422, 15] on img at bounding box center [428, 16] width 18 height 18
click at [425, 16] on img at bounding box center [428, 16] width 18 height 18
click at [405, 16] on icon "button" at bounding box center [410, 16] width 12 height 8
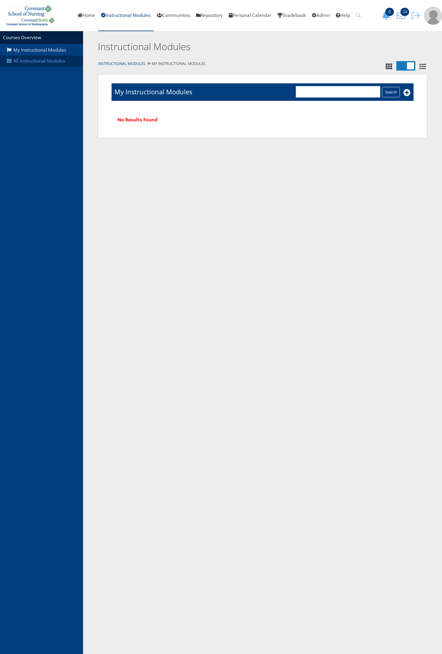
click at [36, 55] on link "All Instructional Modules" at bounding box center [41, 60] width 83 height 11
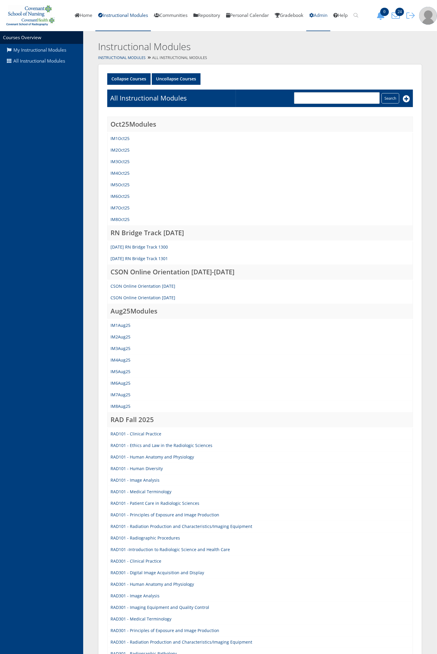
click at [326, 16] on link "Admin" at bounding box center [318, 15] width 24 height 31
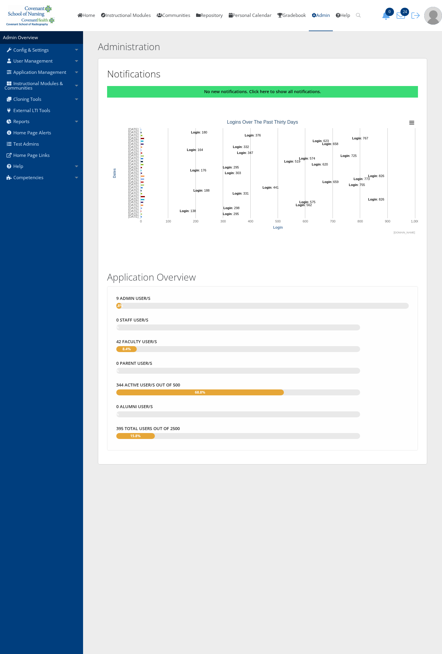
click at [33, 61] on link "User Management" at bounding box center [41, 60] width 83 height 11
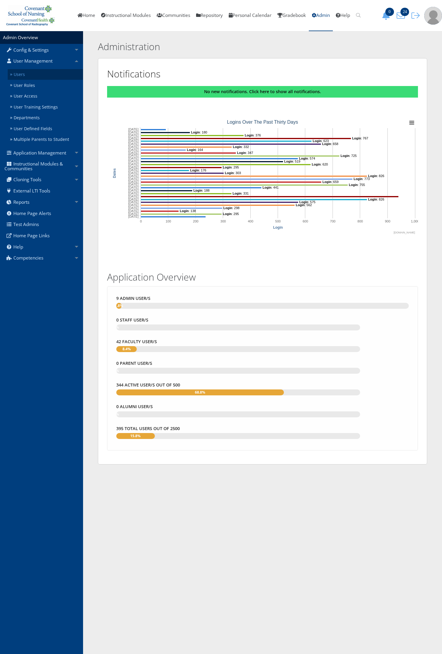
click at [31, 70] on link "Users" at bounding box center [45, 74] width 75 height 11
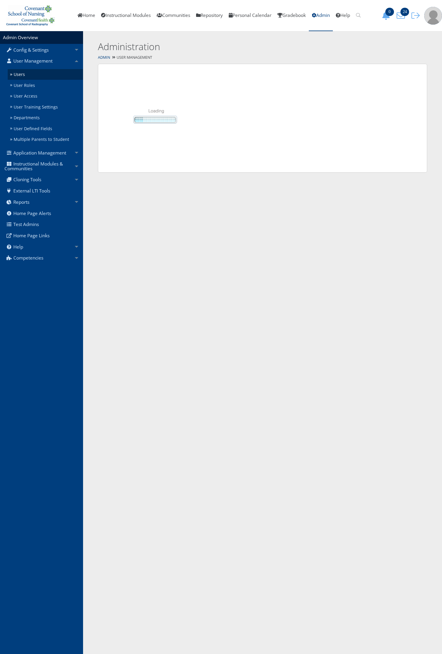
select select "50"
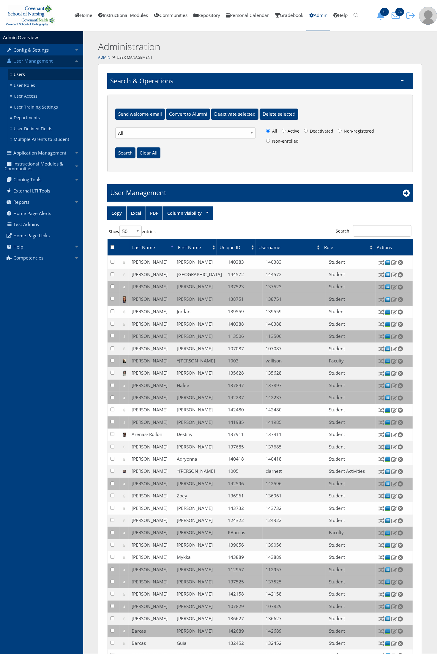
click at [36, 64] on link "User Management" at bounding box center [41, 60] width 83 height 11
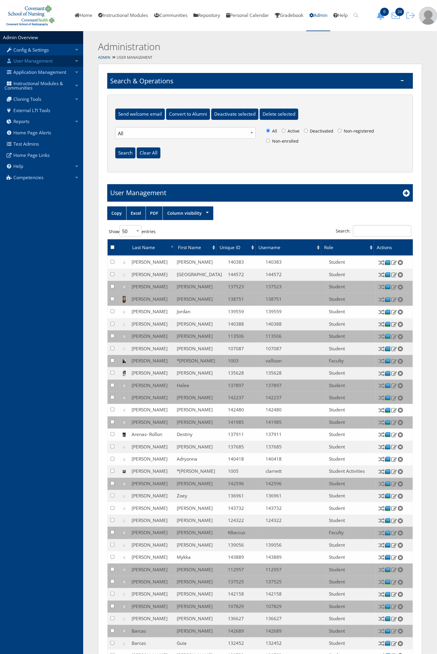
click at [36, 64] on link "User Management" at bounding box center [41, 60] width 83 height 11
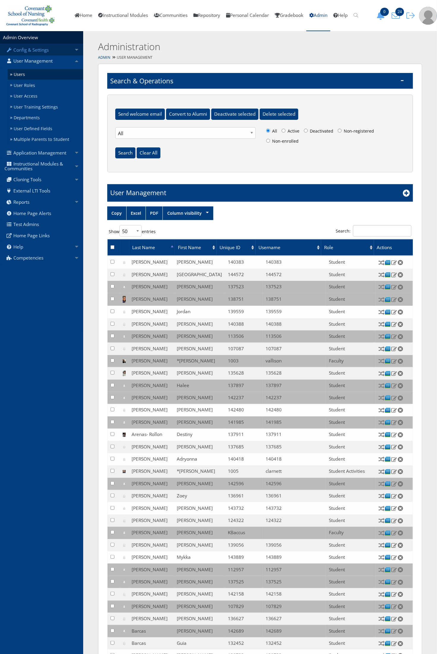
drag, startPoint x: 36, startPoint y: 64, endPoint x: 32, endPoint y: 52, distance: 13.1
click at [32, 52] on link "Config & Settings" at bounding box center [41, 49] width 83 height 11
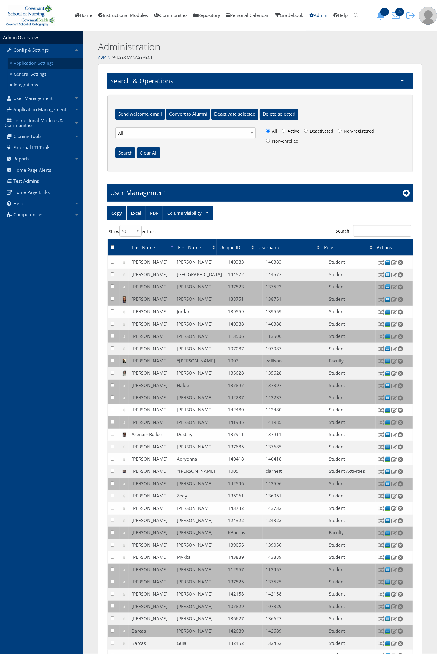
click at [34, 63] on link "Application Settings" at bounding box center [45, 63] width 75 height 11
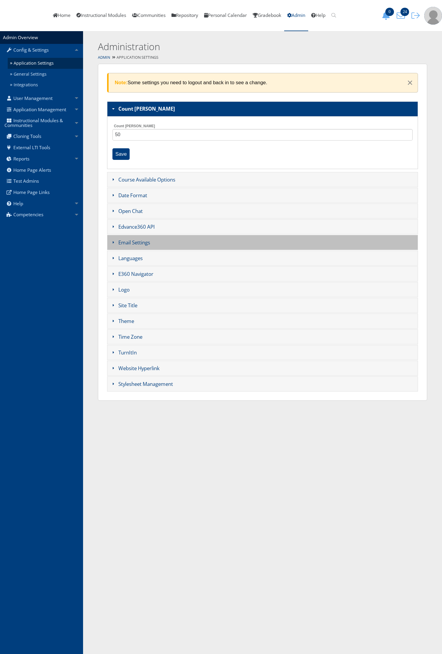
click at [132, 245] on h3 "Email Settings" at bounding box center [262, 242] width 311 height 15
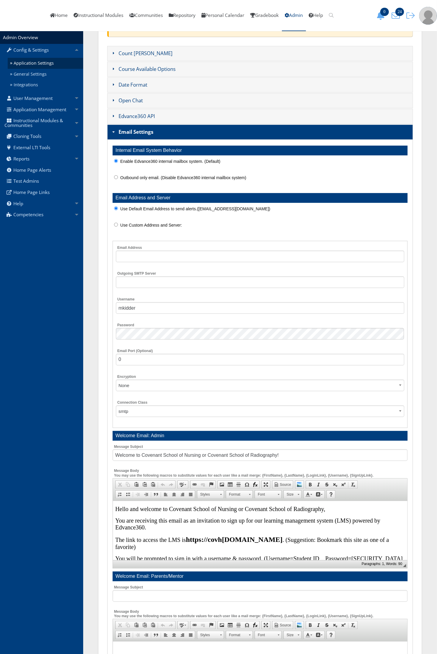
scroll to position [74, 0]
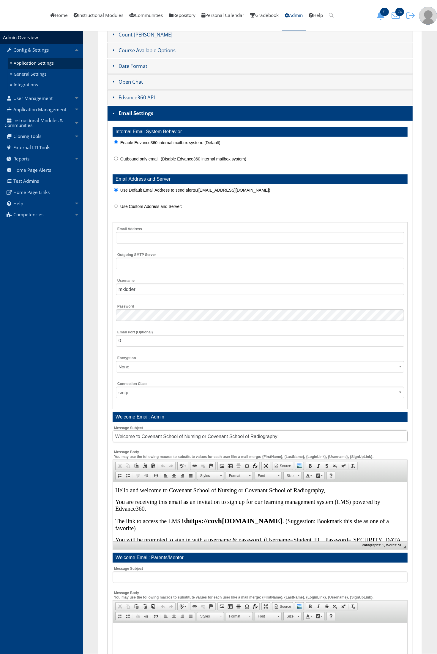
drag, startPoint x: 287, startPoint y: 436, endPoint x: 112, endPoint y: 435, distance: 174.5
click at [112, 435] on input "Welcome to Covenant School of Nursing or Covenant School of Radiography!" at bounding box center [259, 437] width 295 height 12
click at [292, 438] on input "Welcome to Covenant School of Nursing or Covenant School of Radiography!" at bounding box center [259, 437] width 295 height 12
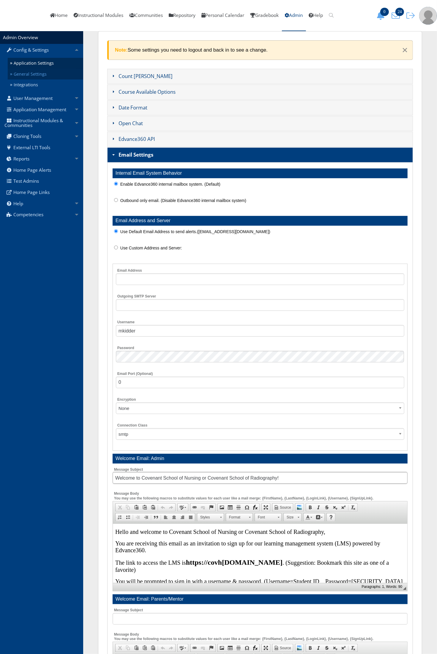
scroll to position [0, 0]
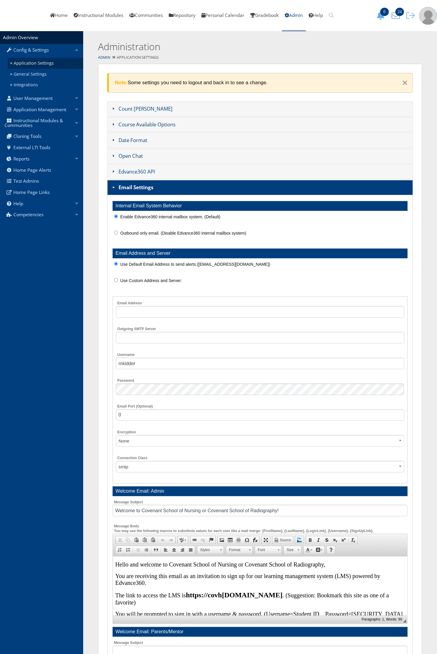
click at [19, 64] on link "Application Settings" at bounding box center [45, 63] width 75 height 11
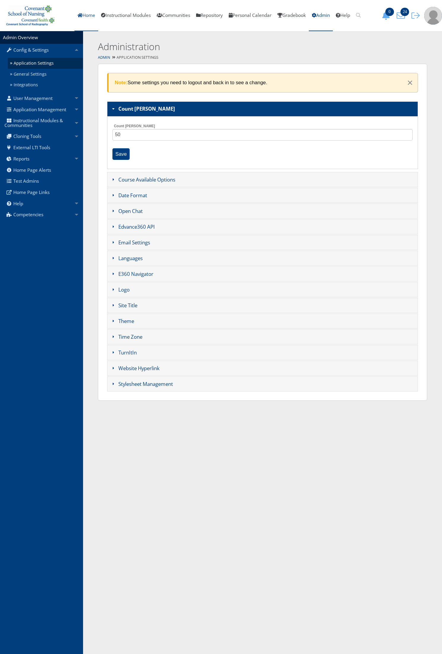
click at [88, 17] on link "Home" at bounding box center [86, 15] width 24 height 31
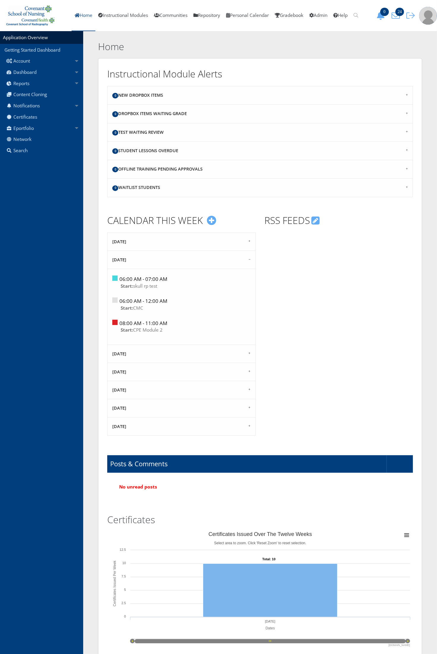
click at [85, 19] on link "Home" at bounding box center [84, 15] width 24 height 31
click at [104, 12] on link "Instructional Modules" at bounding box center [122, 15] width 55 height 31
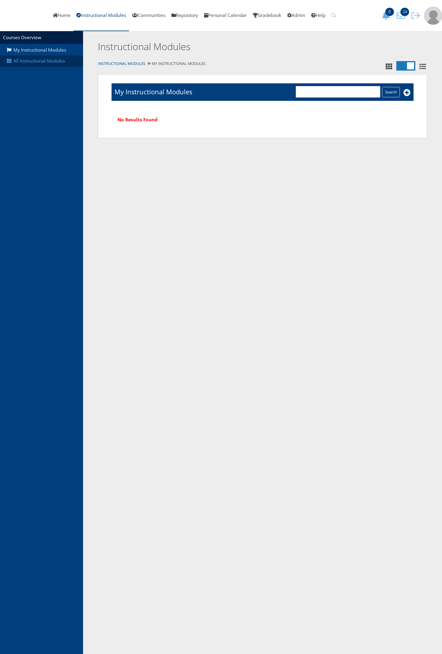
click at [37, 63] on link "All Instructional Modules" at bounding box center [41, 60] width 83 height 11
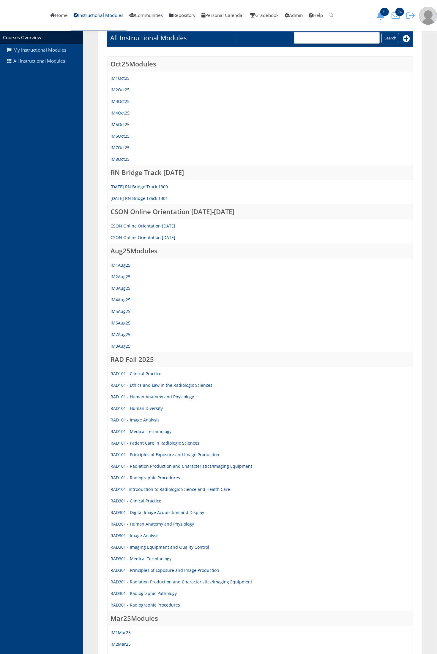
scroll to position [188, 0]
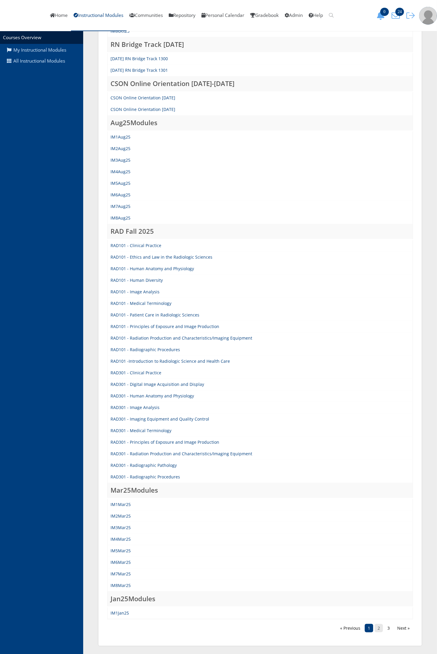
click at [378, 628] on link "2" at bounding box center [378, 628] width 8 height 8
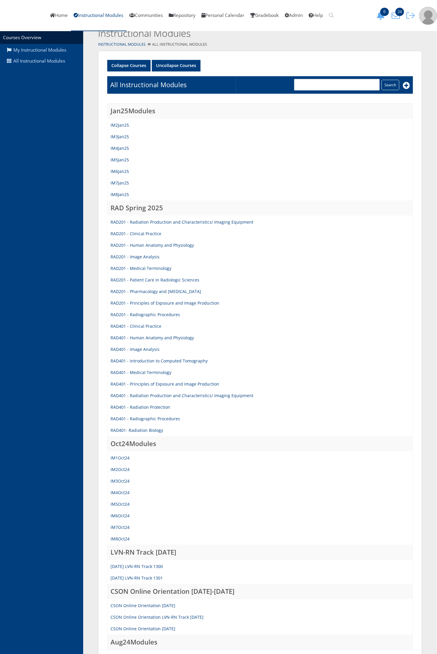
scroll to position [0, 0]
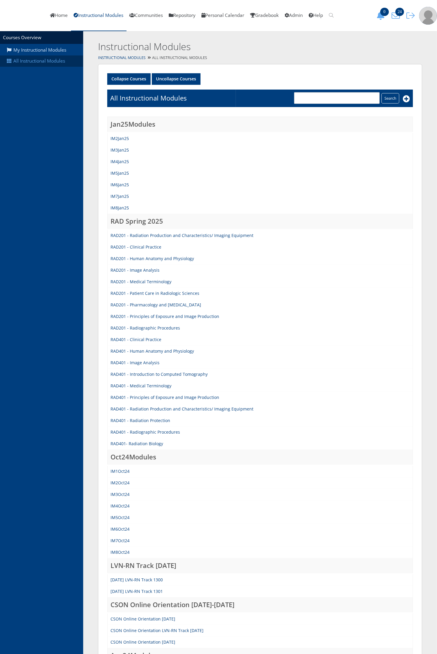
click at [35, 63] on link "All Instructional Modules" at bounding box center [41, 60] width 83 height 11
